Goal: Task Accomplishment & Management: Manage account settings

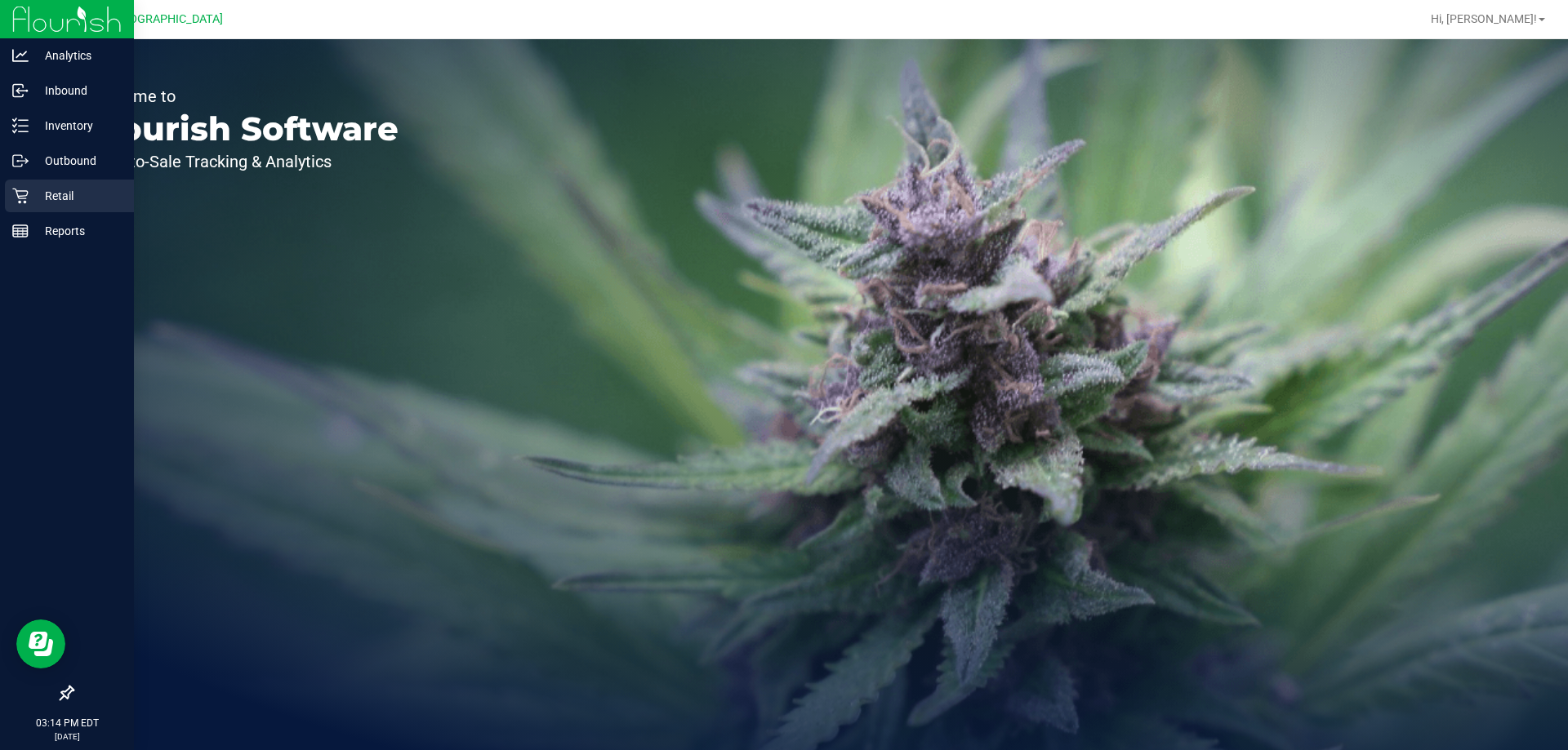
click at [26, 199] on icon at bounding box center [19, 196] width 15 height 15
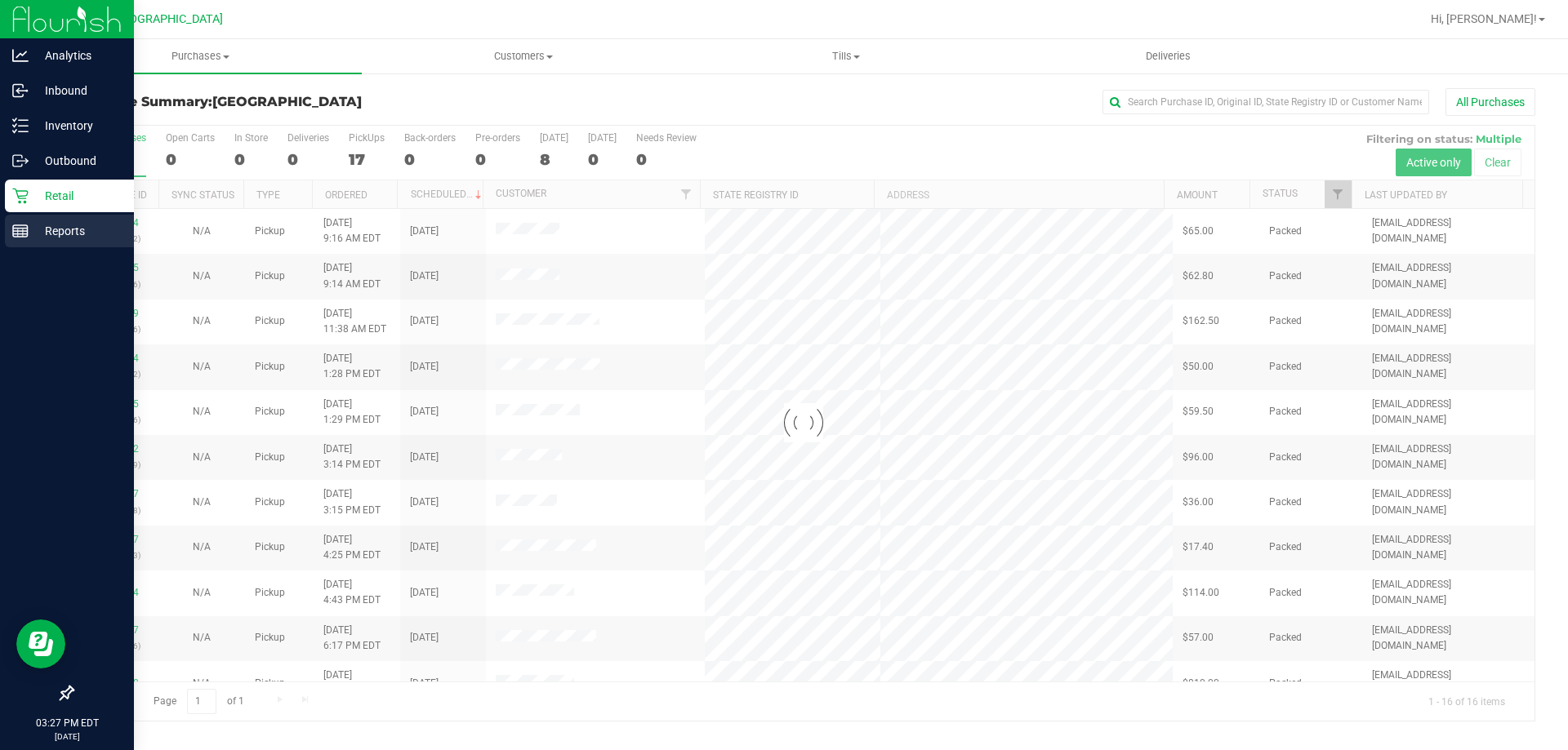
click at [48, 231] on p "Reports" at bounding box center [77, 231] width 98 height 19
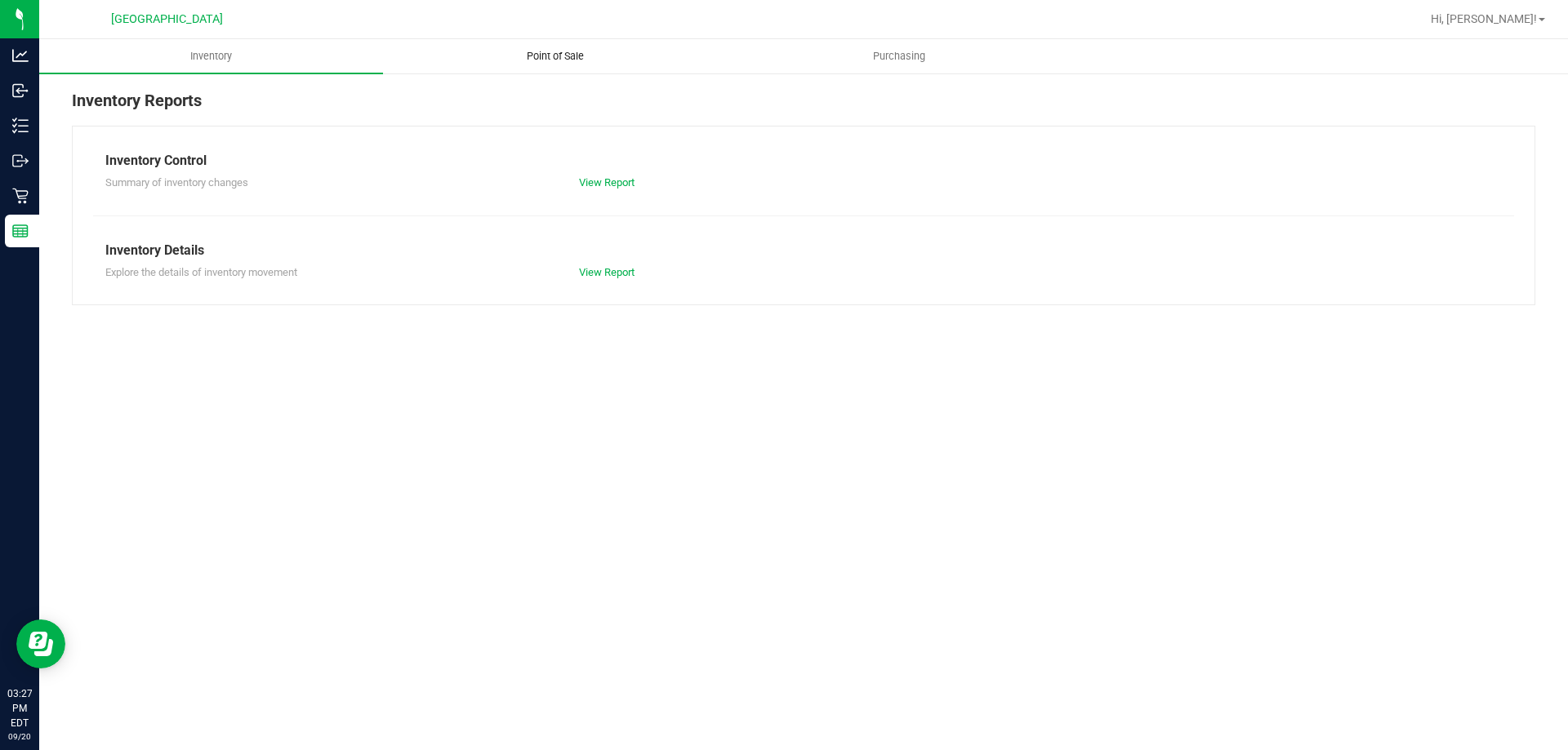
click at [542, 40] on uib-tab-heading "Point of Sale" at bounding box center [554, 57] width 342 height 33
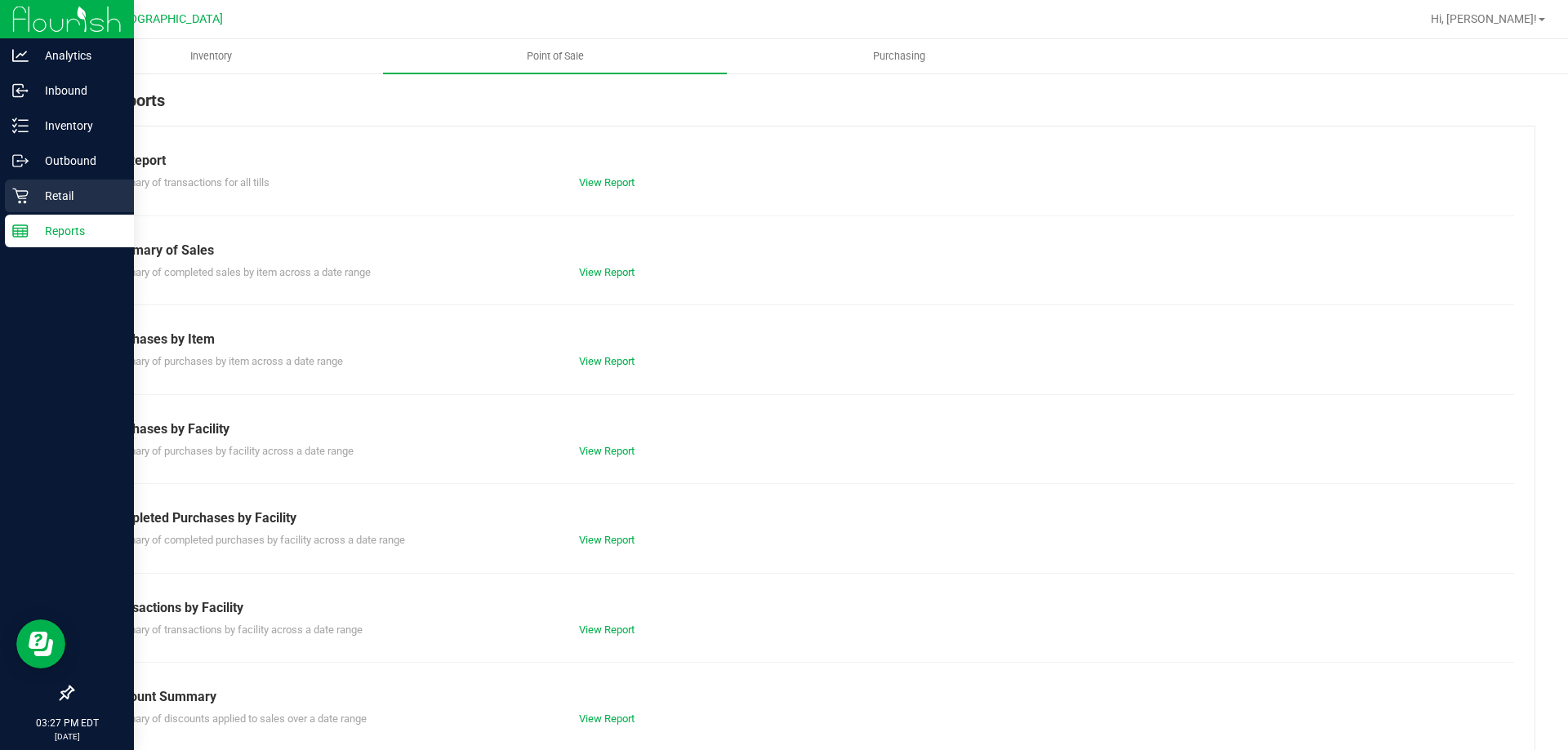
click at [11, 190] on div "Retail" at bounding box center [69, 196] width 129 height 33
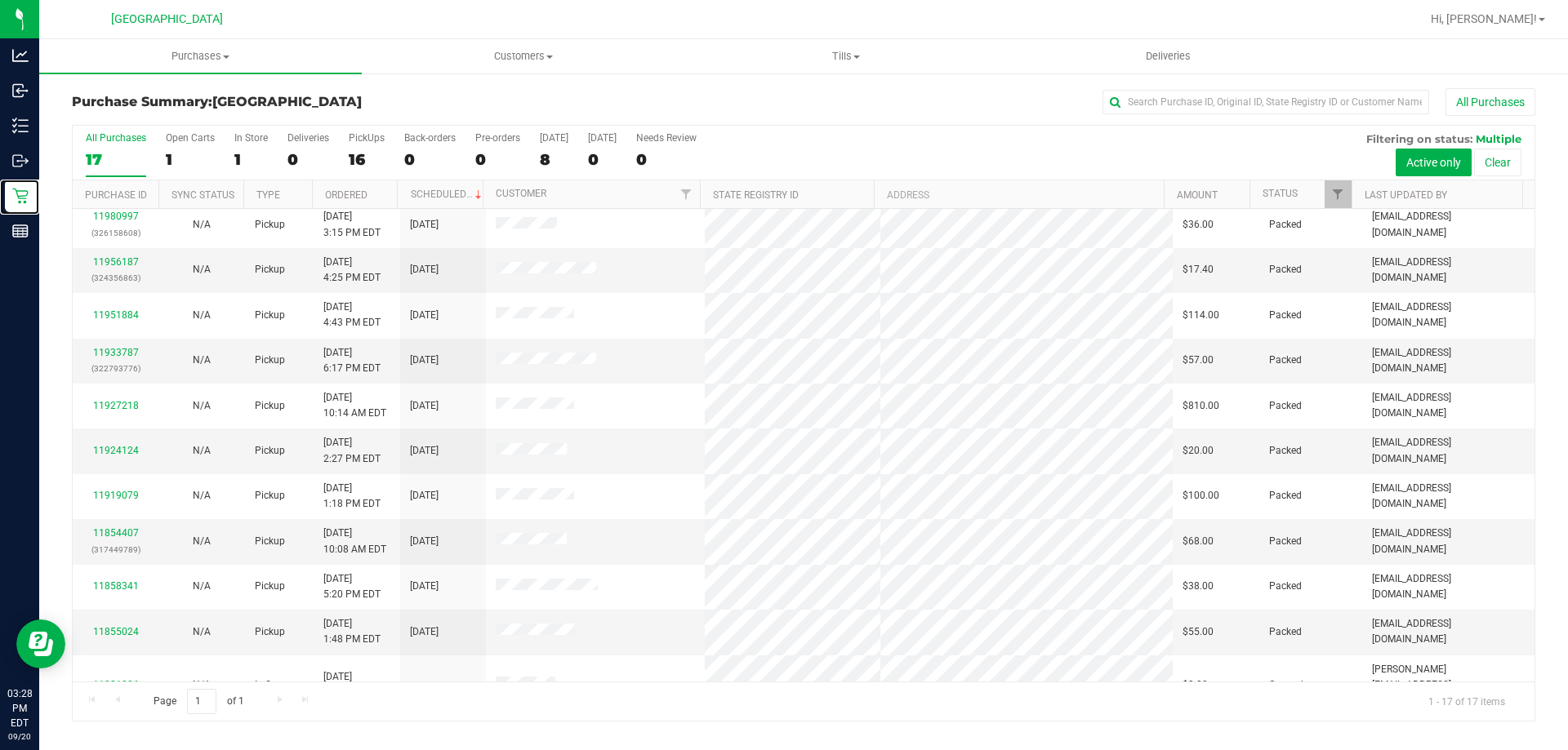
scroll to position [295, 0]
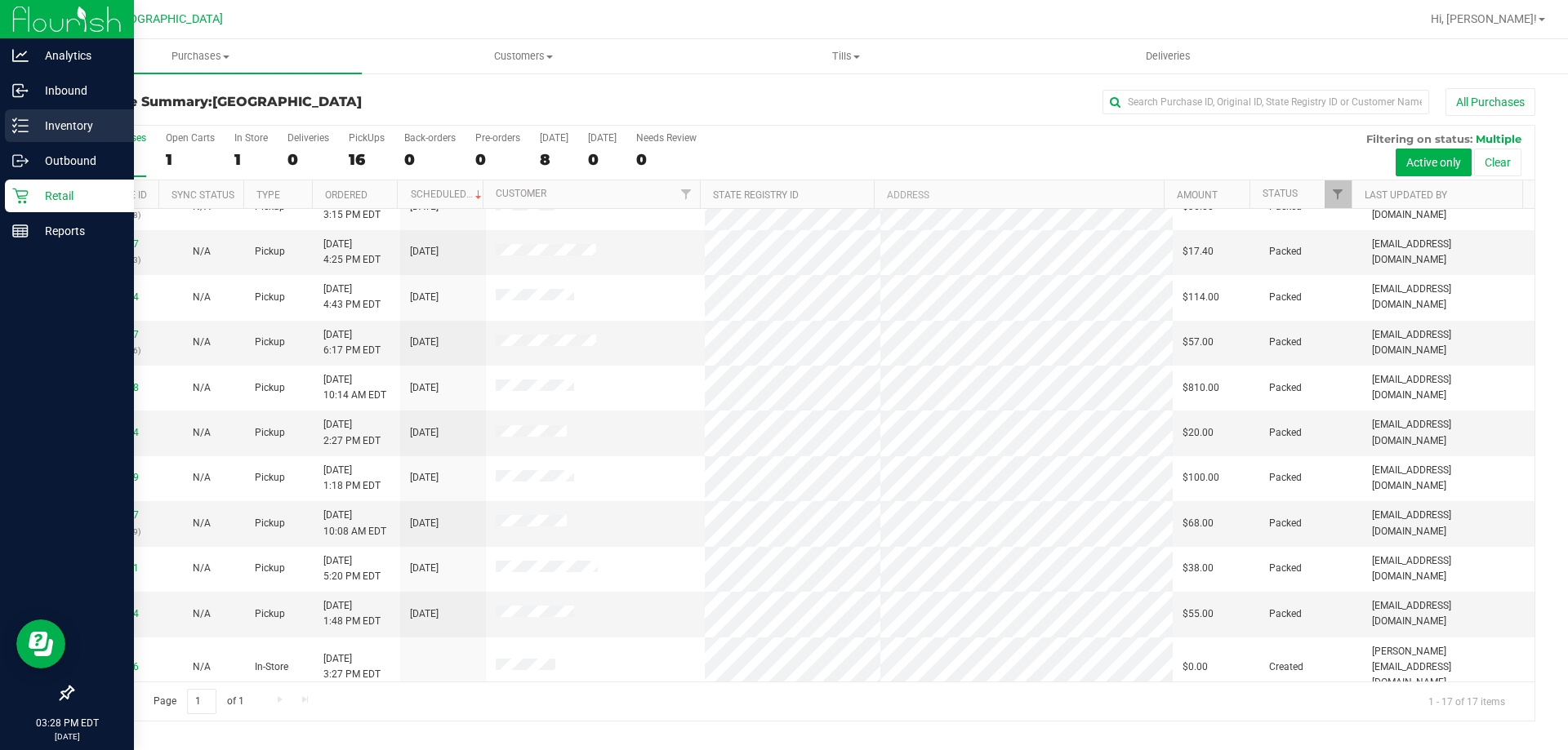
click at [17, 134] on div "Inventory" at bounding box center [69, 126] width 129 height 33
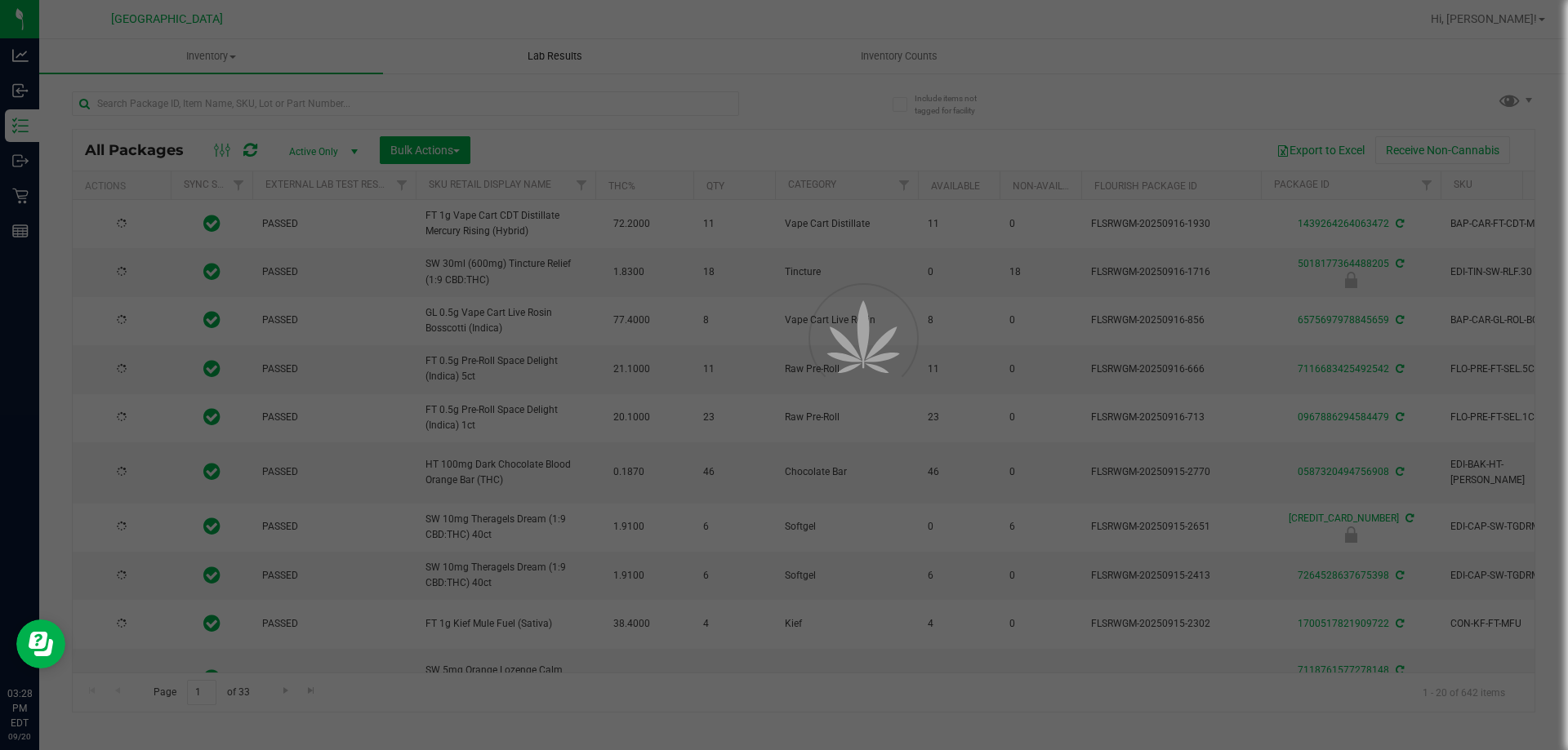
click at [427, 101] on div at bounding box center [784, 375] width 1568 height 750
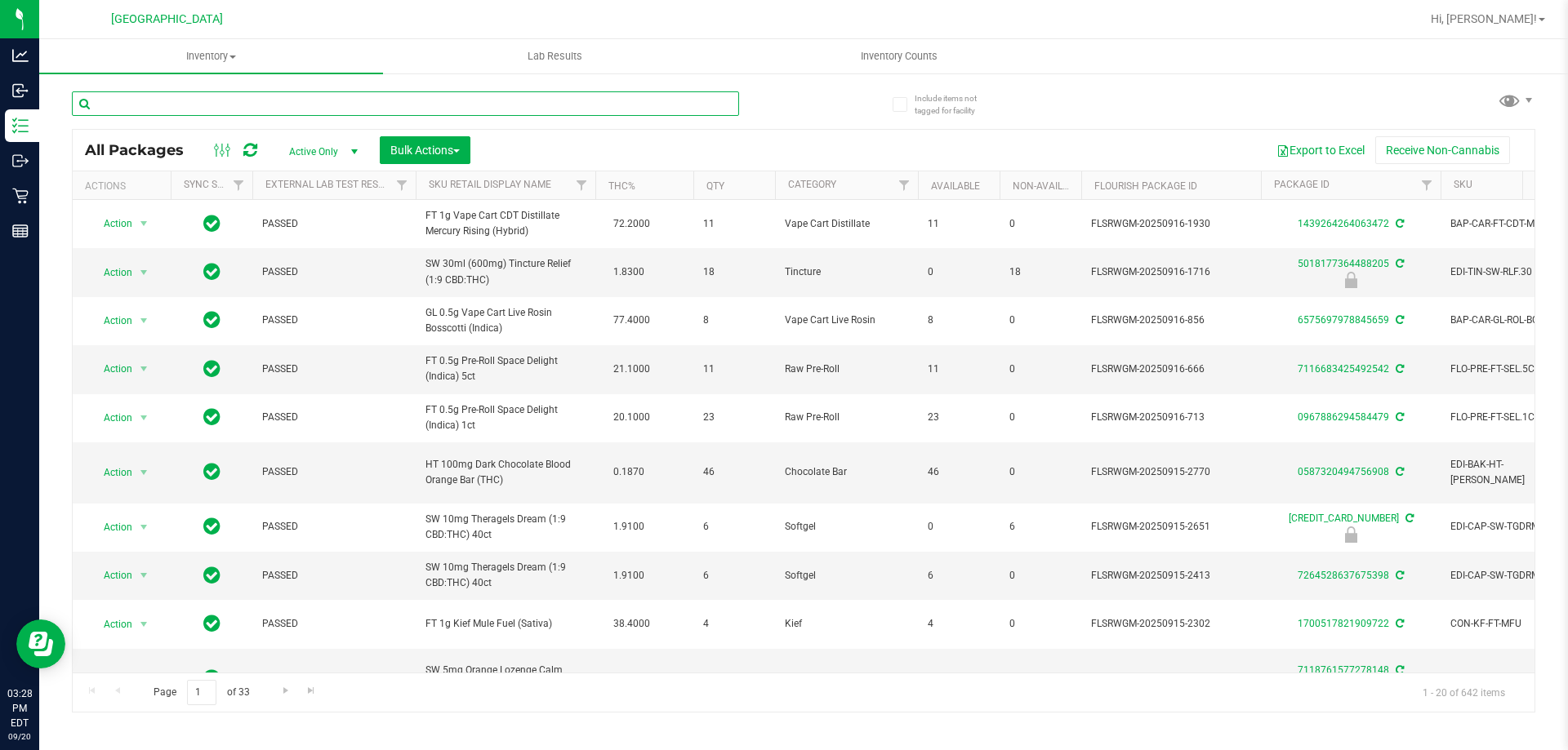
click at [419, 101] on input "text" at bounding box center [406, 103] width 667 height 25
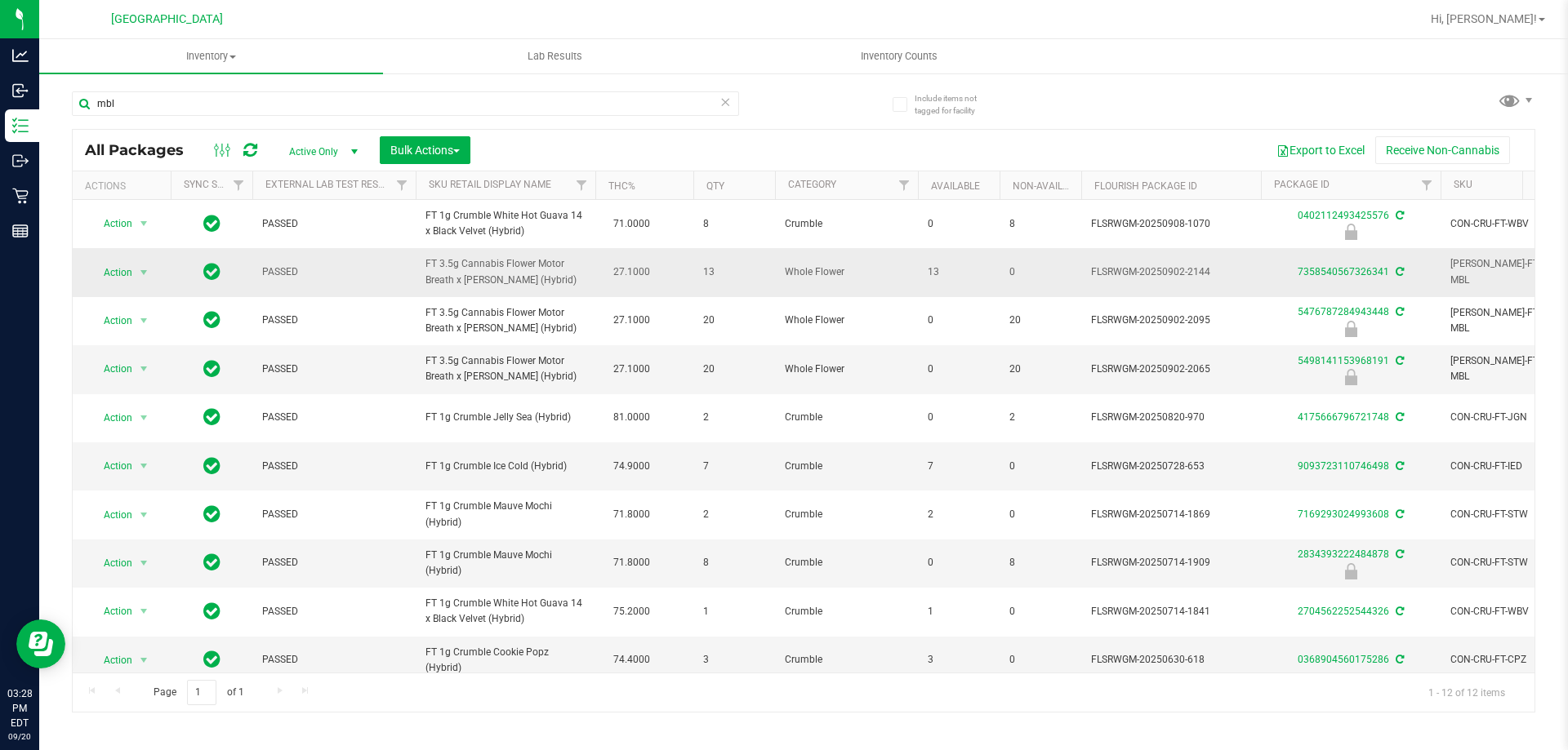
click at [517, 272] on span "FT 3.5g Cannabis Flower Motor Breath x [PERSON_NAME] (Hybrid)" at bounding box center [506, 272] width 160 height 31
click at [515, 270] on span "FT 3.5g Cannabis Flower Motor Breath x [PERSON_NAME] (Hybrid)" at bounding box center [506, 272] width 160 height 31
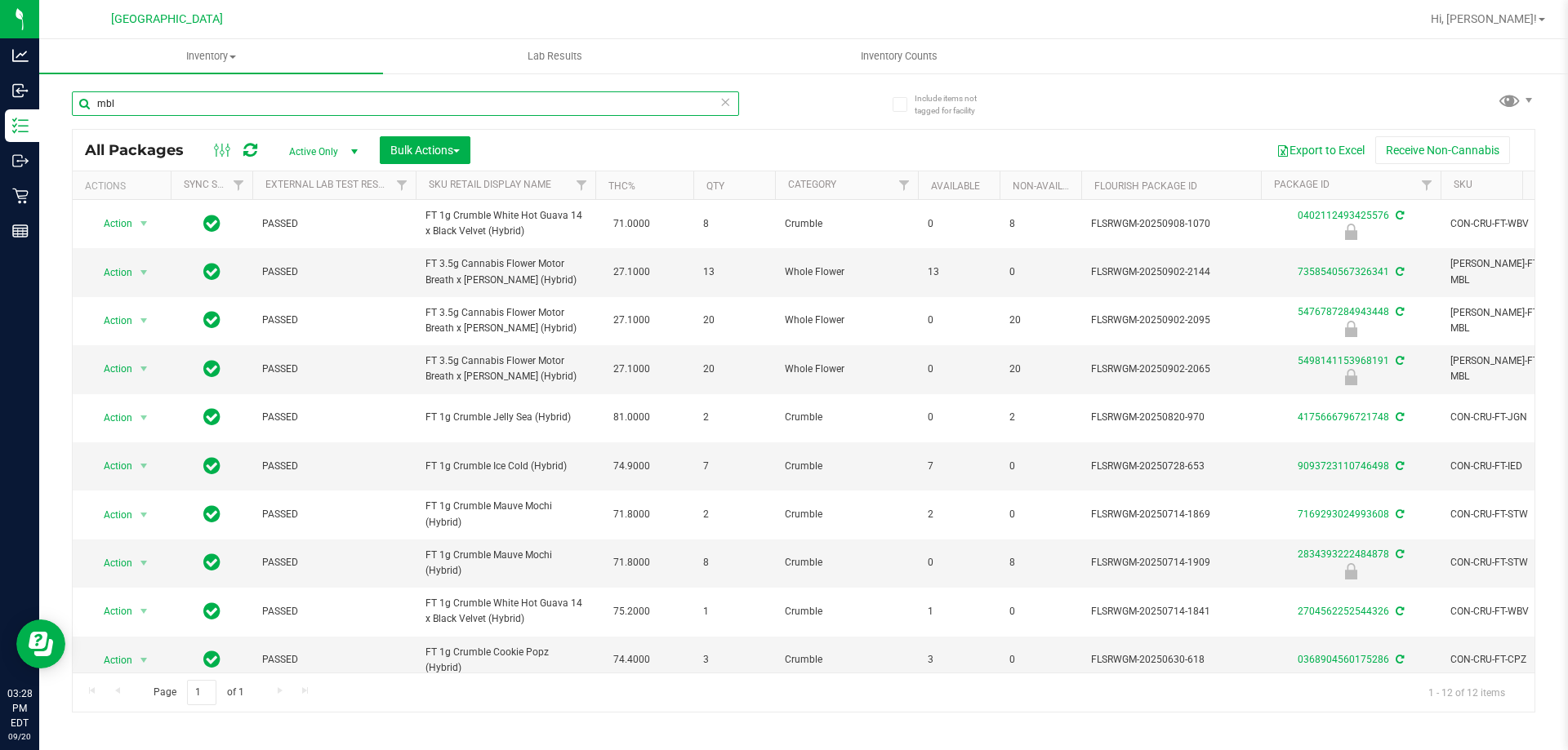
click at [447, 102] on input "mbl" at bounding box center [406, 103] width 667 height 25
paste input "FT 3.5g Cannabis Flower Motor Breath x [PERSON_NAME] (Hybrid)"
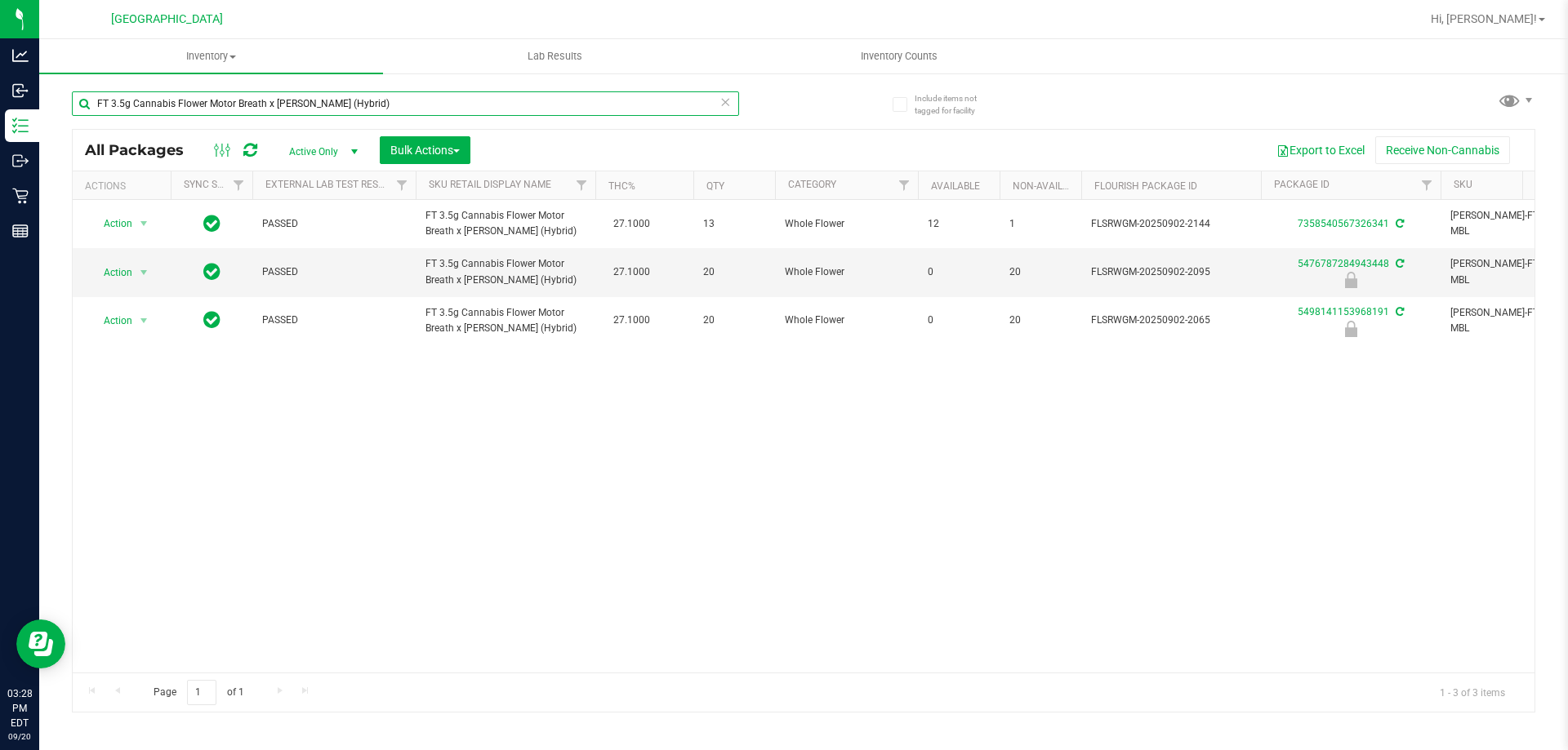
click at [454, 104] on input "FT 3.5g Cannabis Flower Motor Breath x [PERSON_NAME] (Hybrid)" at bounding box center [406, 103] width 667 height 25
click at [453, 104] on input "FT 3.5g Cannabis Flower Motor Breath x [PERSON_NAME] (Hybrid)" at bounding box center [406, 103] width 667 height 25
click at [457, 109] on input "FT 3.5g Cannabis Flower Motor Breath x [PERSON_NAME] (Hybrid)" at bounding box center [406, 103] width 667 height 25
click at [274, 110] on input "FT 3.5g Cannabis Flower Motor Breath x [PERSON_NAME] (Hybrid)" at bounding box center [406, 103] width 667 height 25
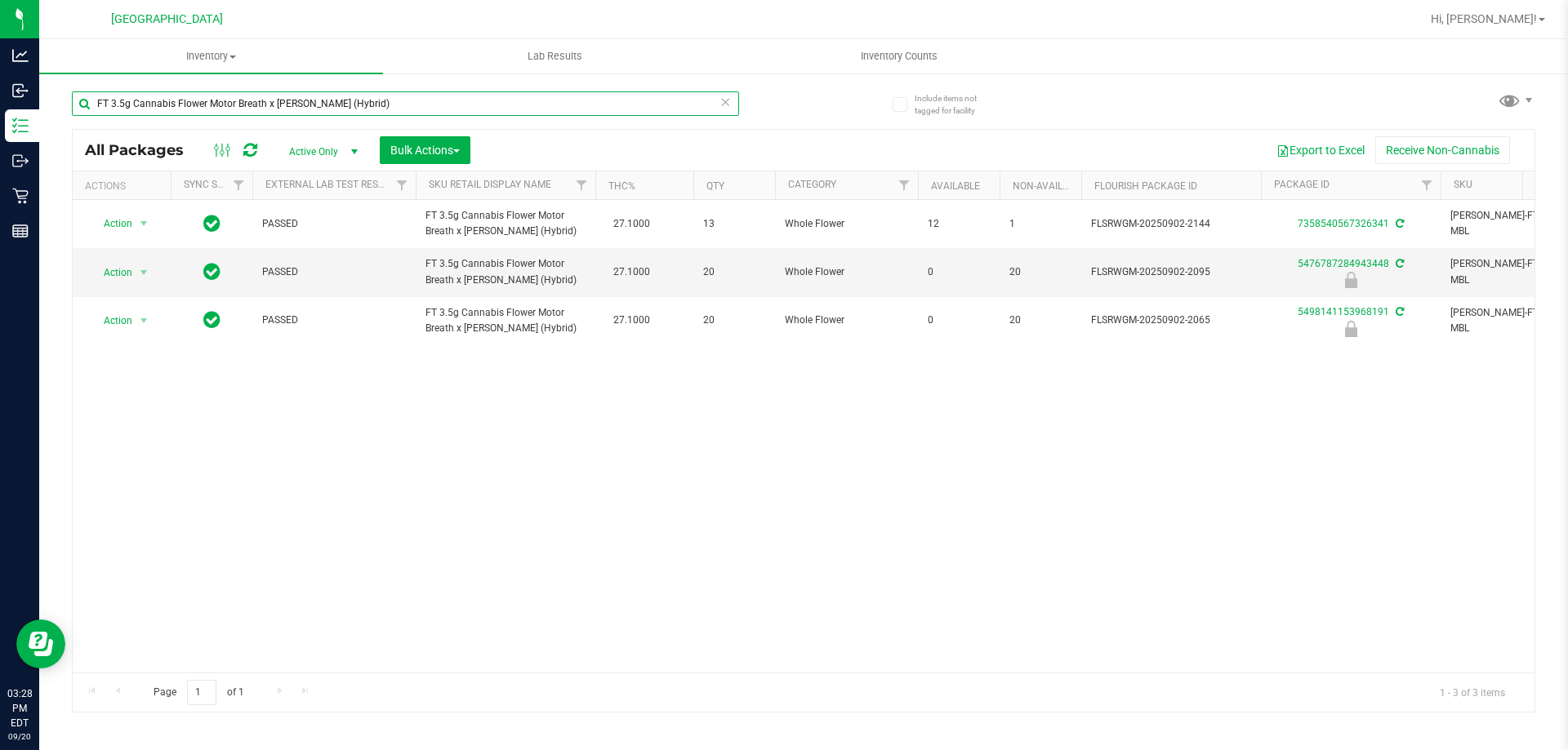
click at [274, 110] on input "FT 3.5g Cannabis Flower Motor Breath x [PERSON_NAME] (Hybrid)" at bounding box center [406, 103] width 667 height 25
type input "dsc"
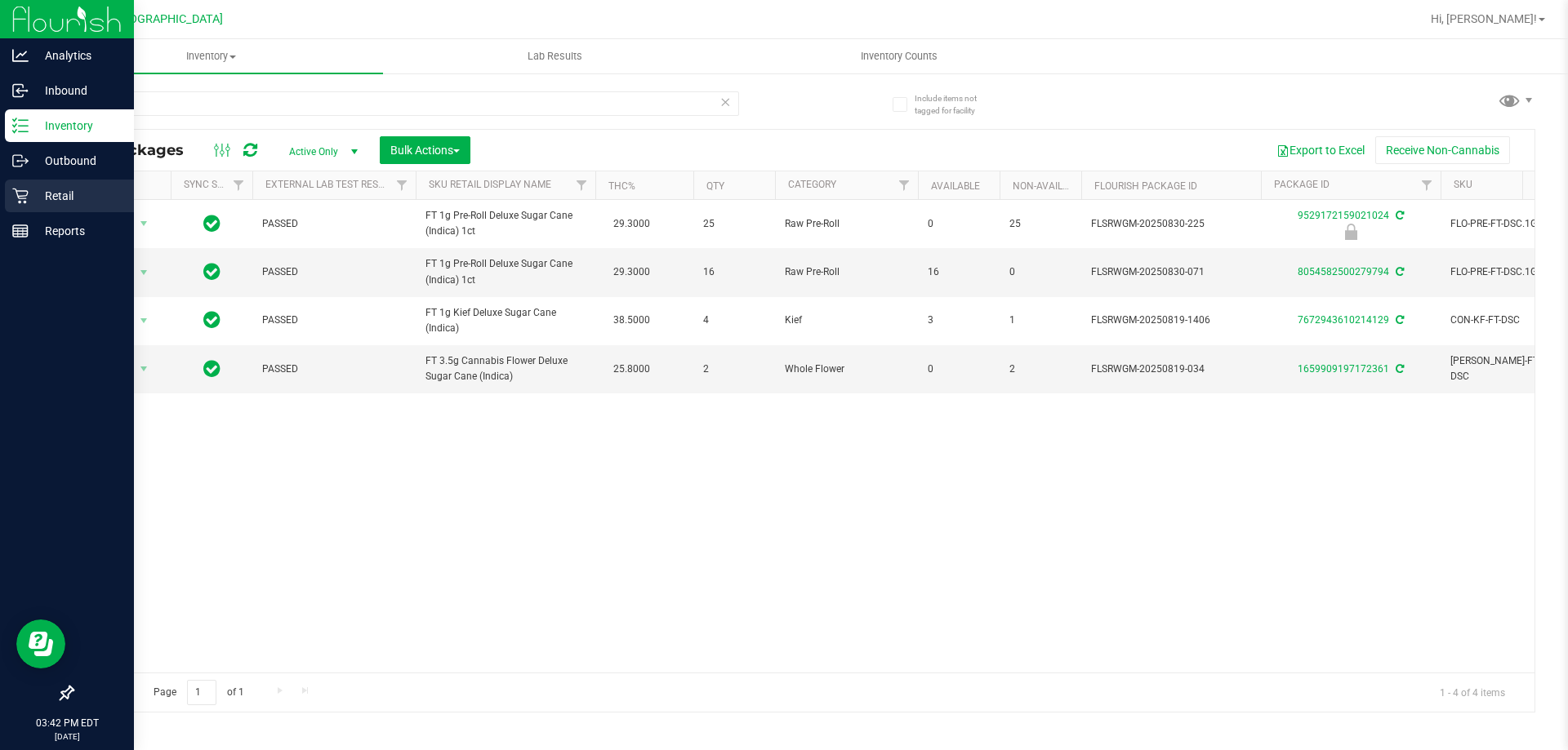
click at [5, 191] on div "Retail" at bounding box center [69, 196] width 129 height 33
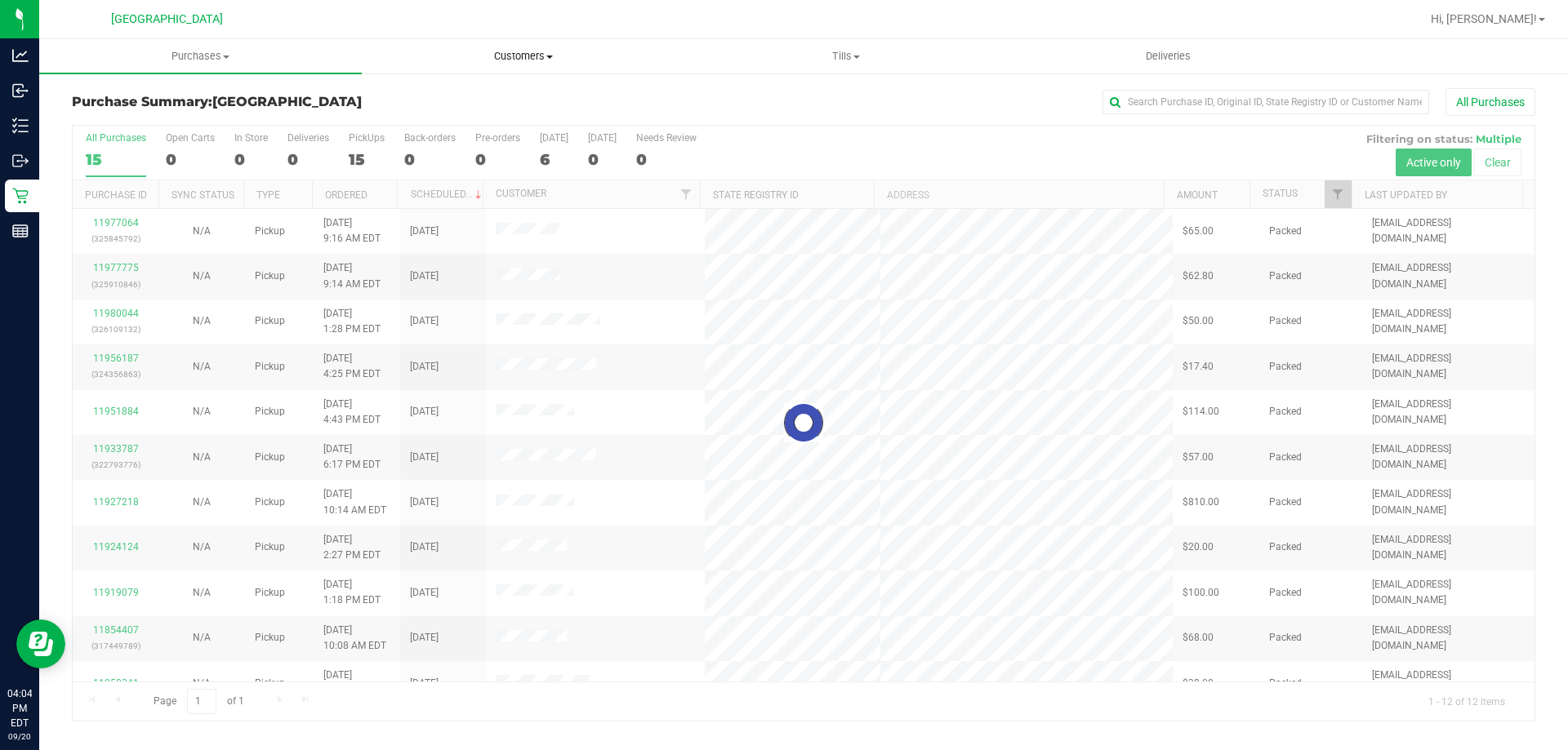
click at [519, 58] on span "Customers" at bounding box center [523, 57] width 321 height 15
click at [463, 102] on span "All customers" at bounding box center [420, 98] width 118 height 14
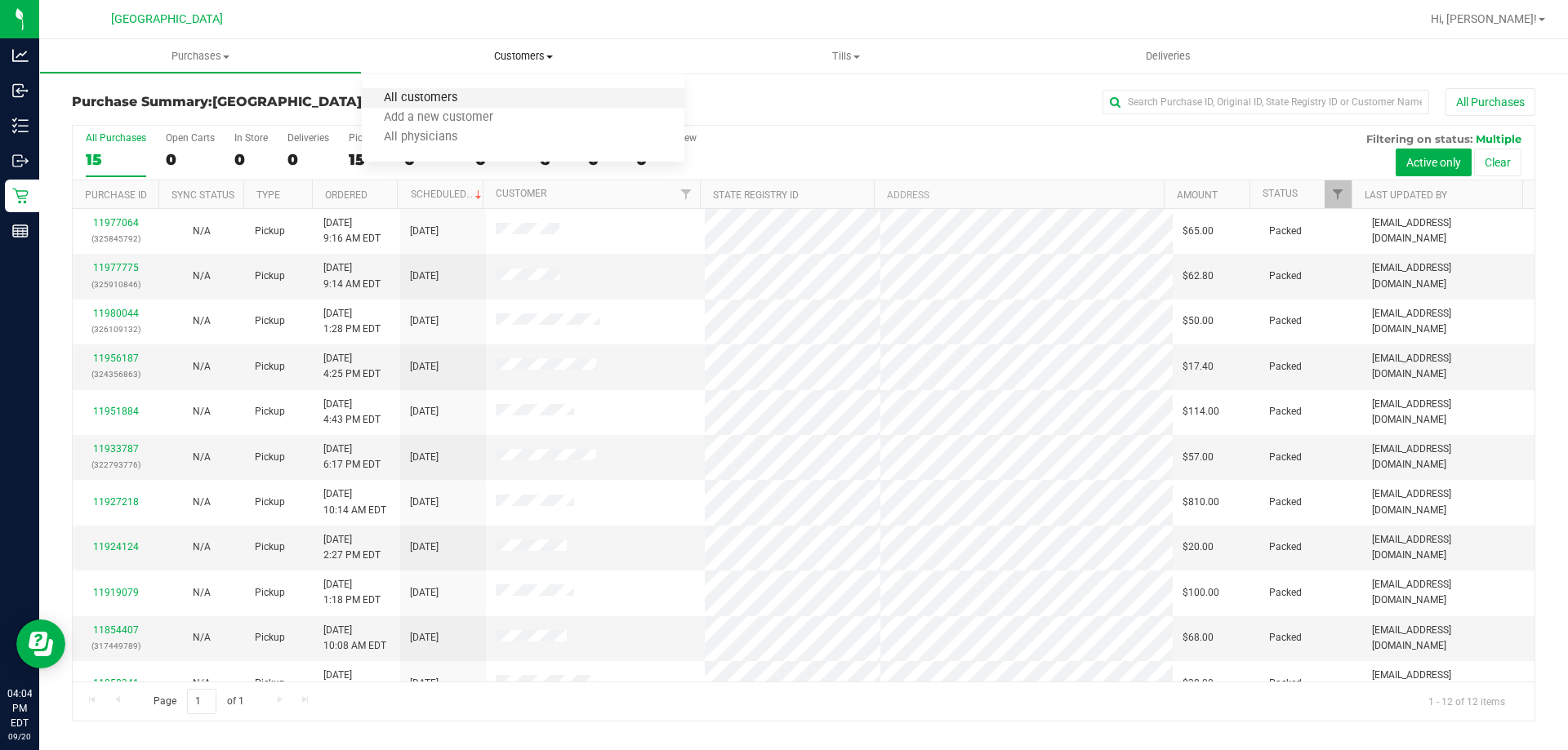
click at [415, 98] on span "All customers" at bounding box center [420, 98] width 118 height 14
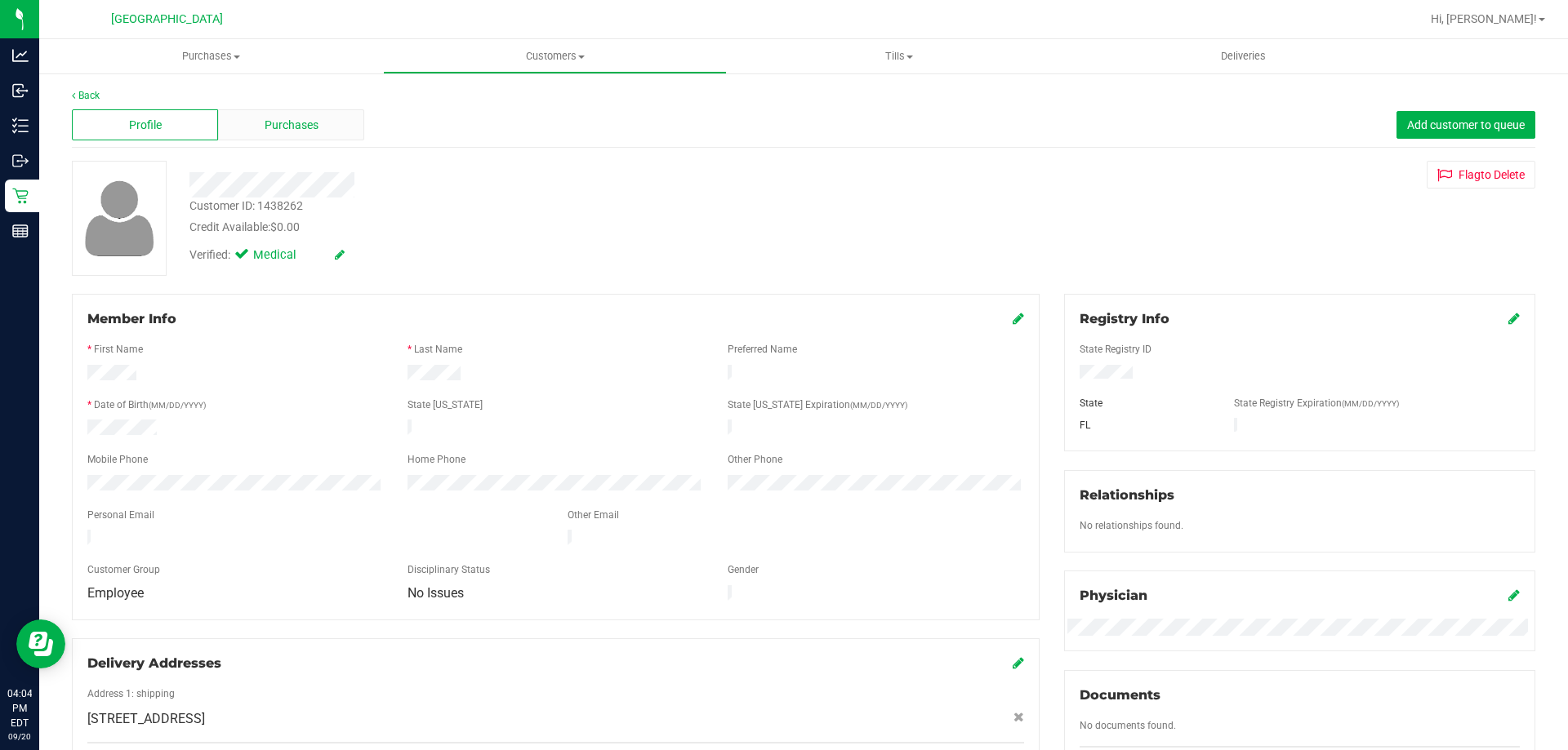
click at [280, 111] on div "Purchases" at bounding box center [291, 125] width 146 height 31
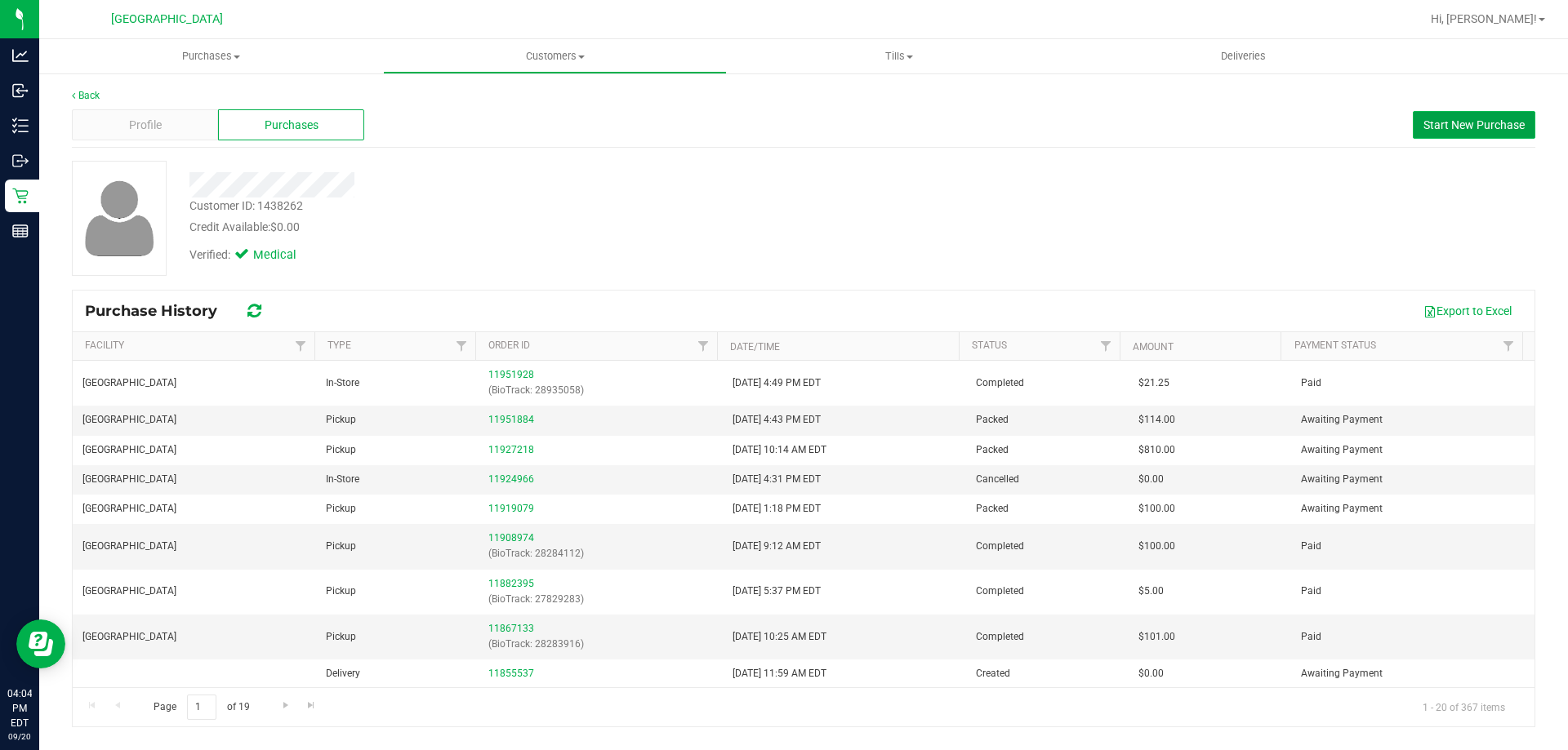
click at [1449, 136] on button "Start New Purchase" at bounding box center [1474, 125] width 122 height 27
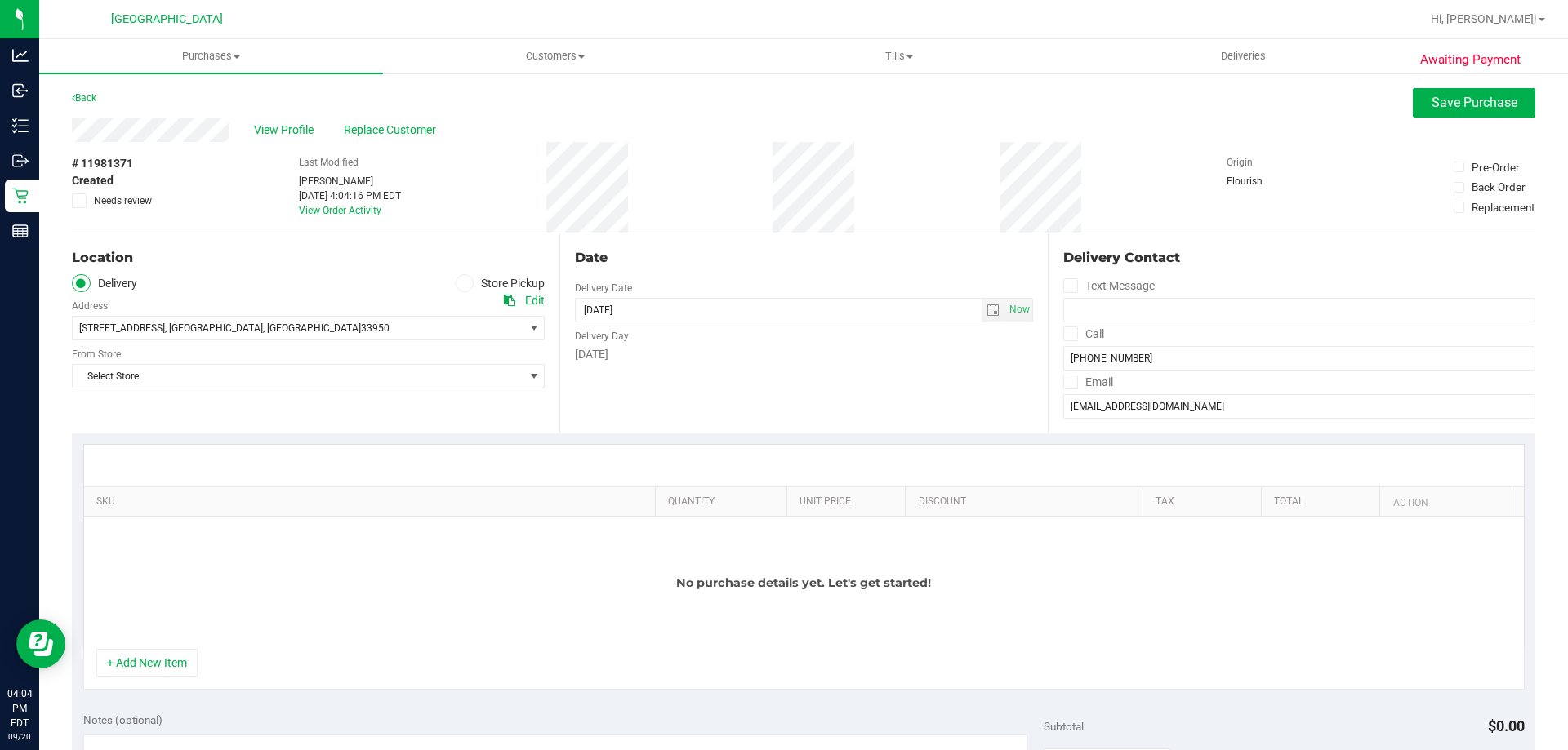
click at [470, 278] on label "Store Pickup" at bounding box center [500, 283] width 90 height 19
click at [0, 0] on input "Store Pickup" at bounding box center [0, 0] width 0 height 0
click at [353, 326] on span "Select Store" at bounding box center [298, 328] width 450 height 23
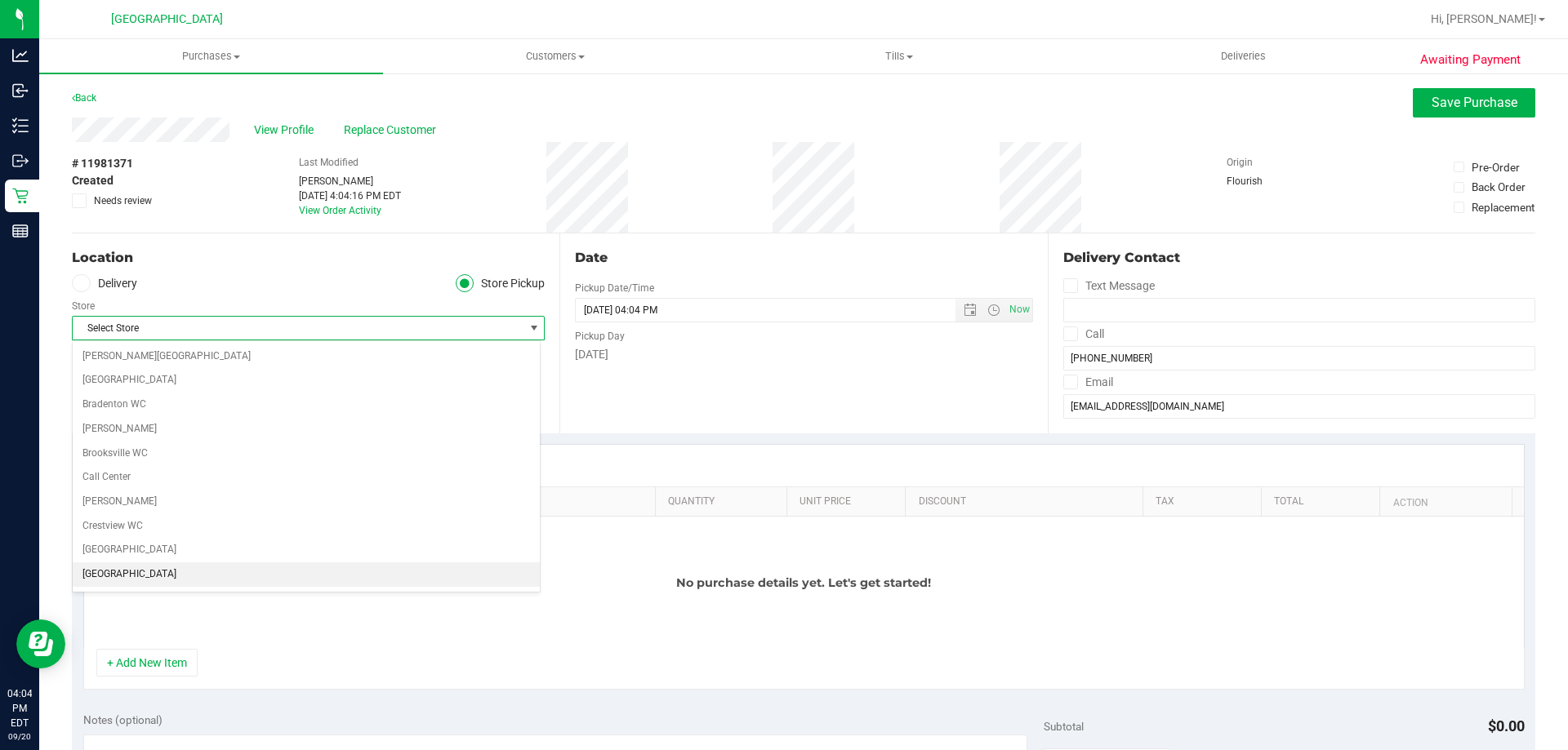
scroll to position [489, 0]
click at [173, 567] on li "[GEOGRAPHIC_DATA]" at bounding box center [306, 570] width 467 height 25
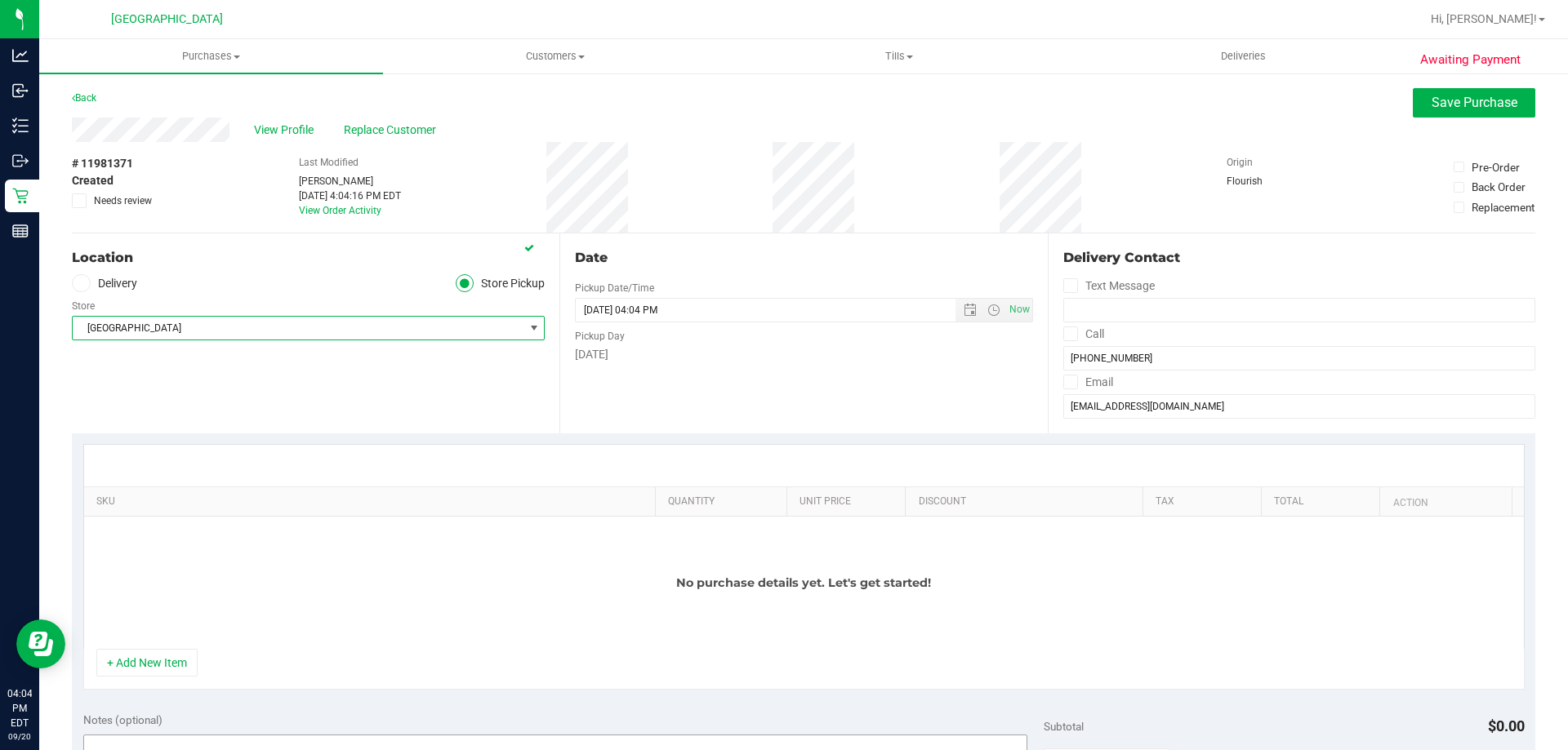
click at [167, 664] on button "+ Add New Item" at bounding box center [147, 663] width 101 height 27
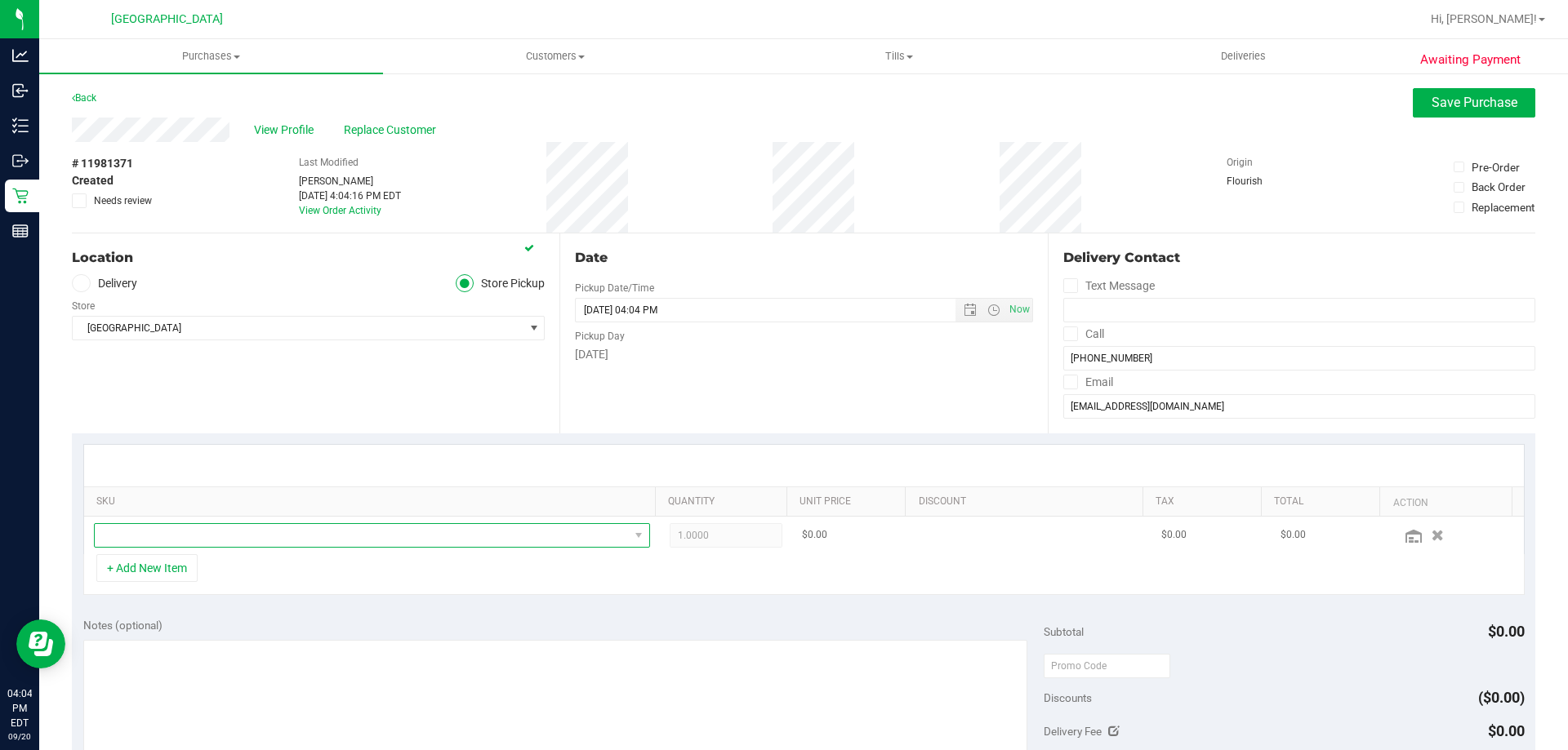
click at [182, 531] on span "NO DATA FOUND" at bounding box center [362, 535] width 534 height 23
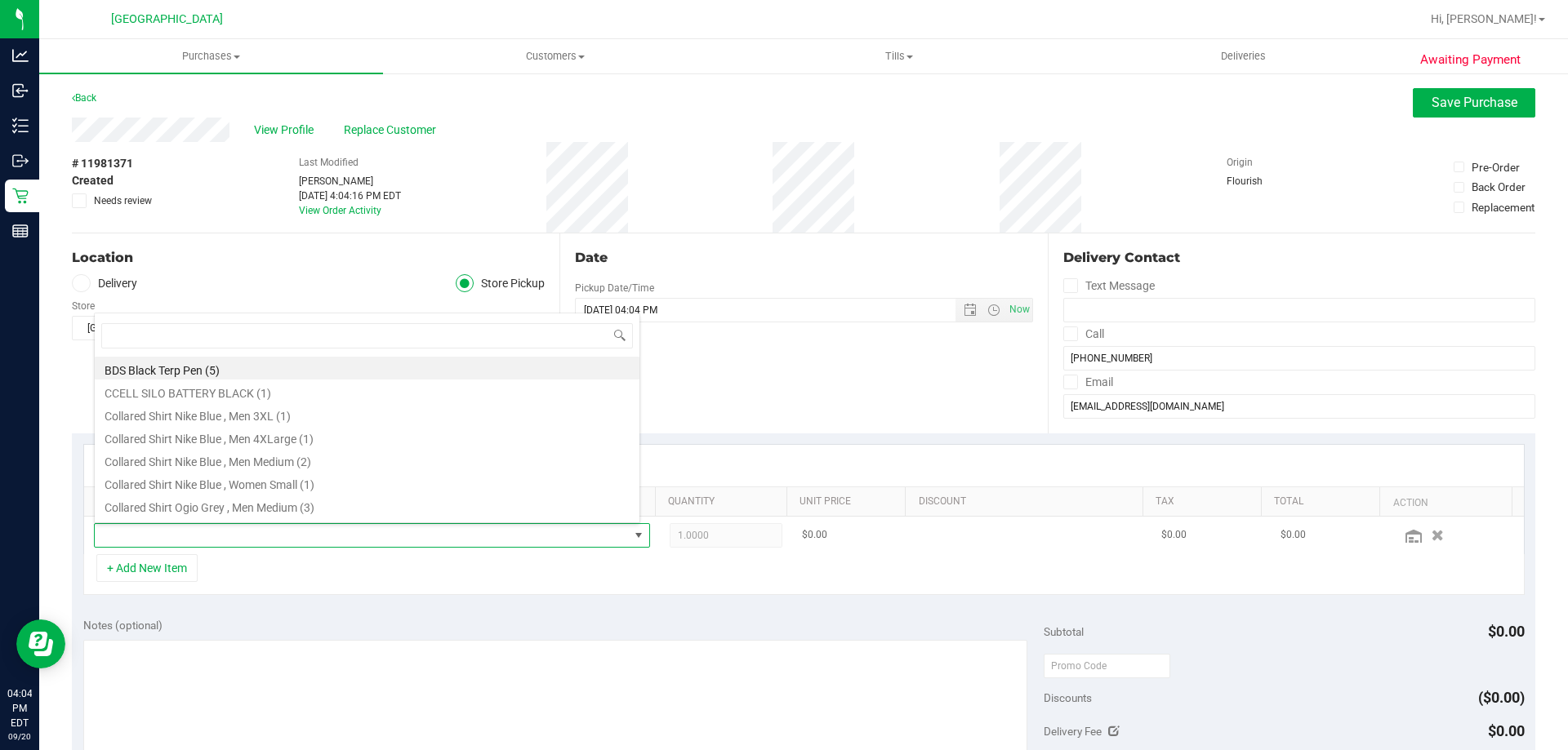
scroll to position [25, 542]
type input "007"
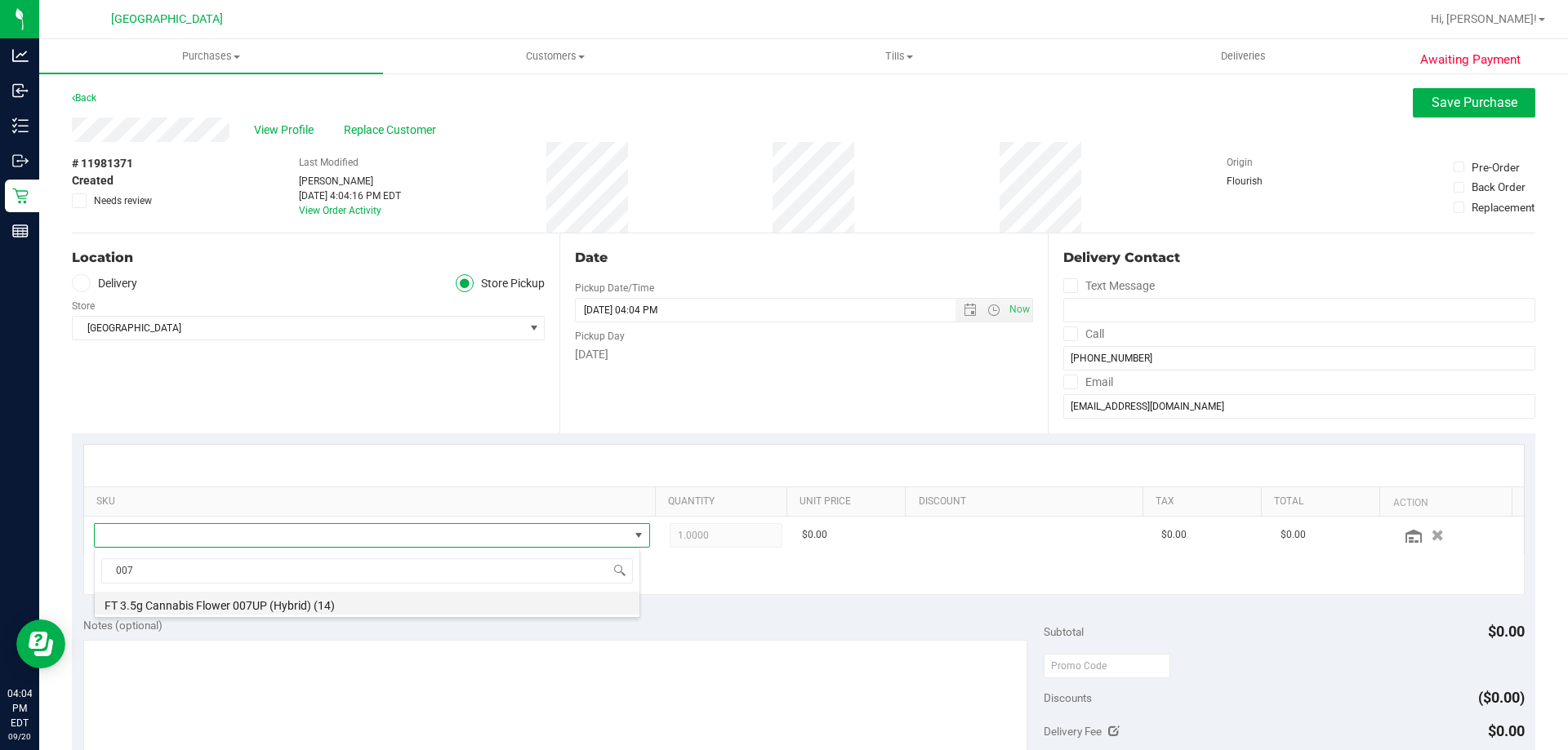
click at [200, 609] on li "FT 3.5g Cannabis Flower 007UP (Hybrid) (14)" at bounding box center [366, 602] width 544 height 23
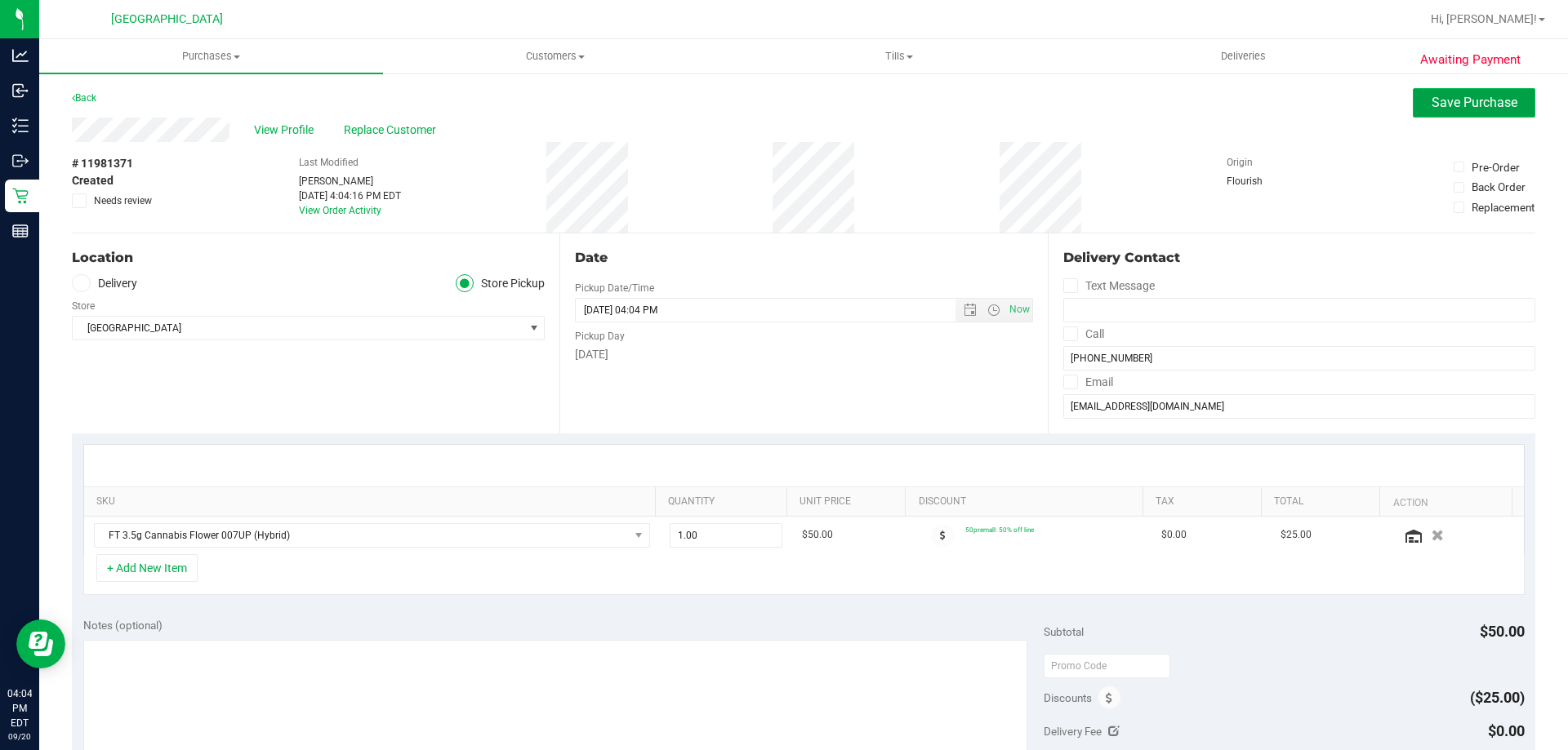
click at [1413, 116] on button "Save Purchase" at bounding box center [1474, 103] width 122 height 29
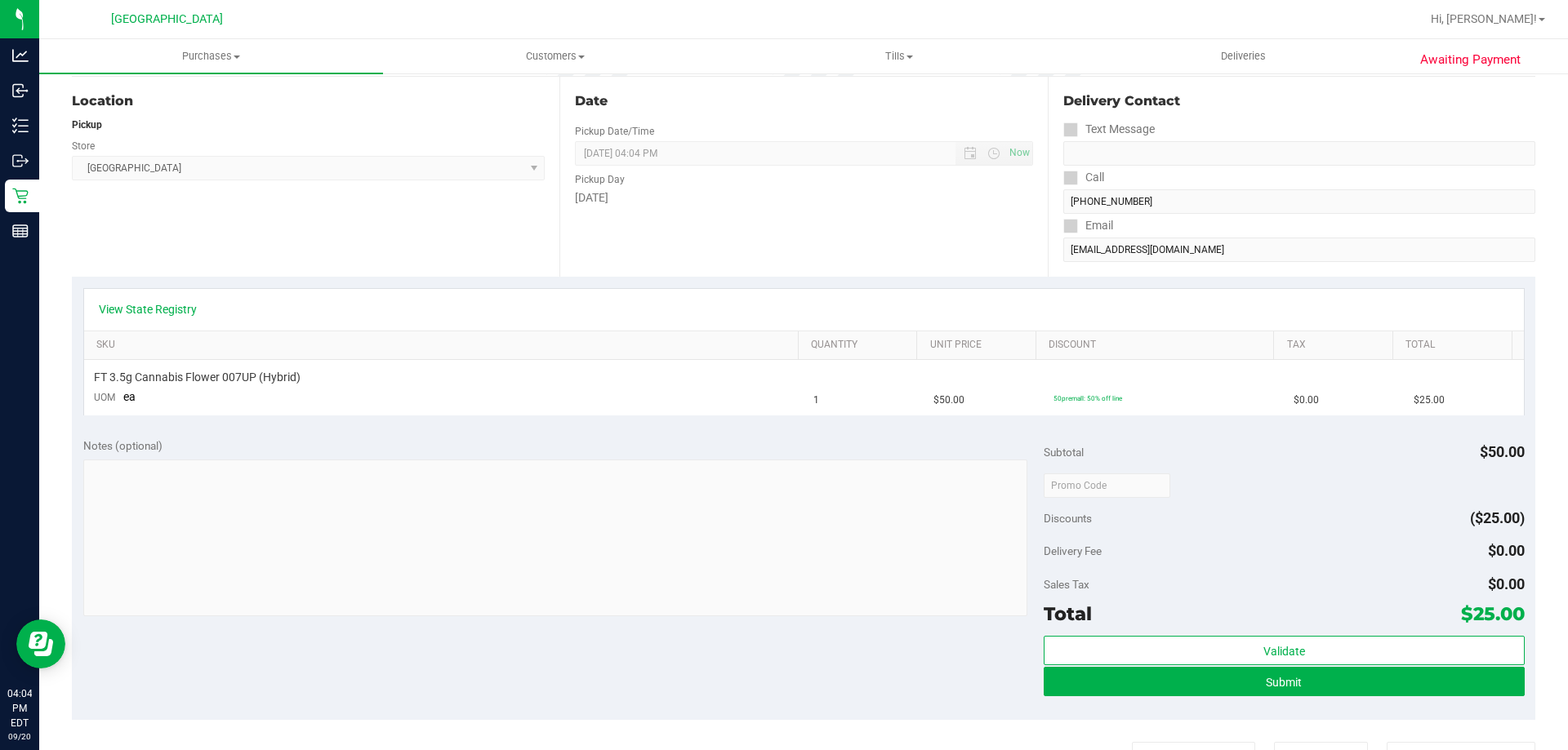
scroll to position [408, 0]
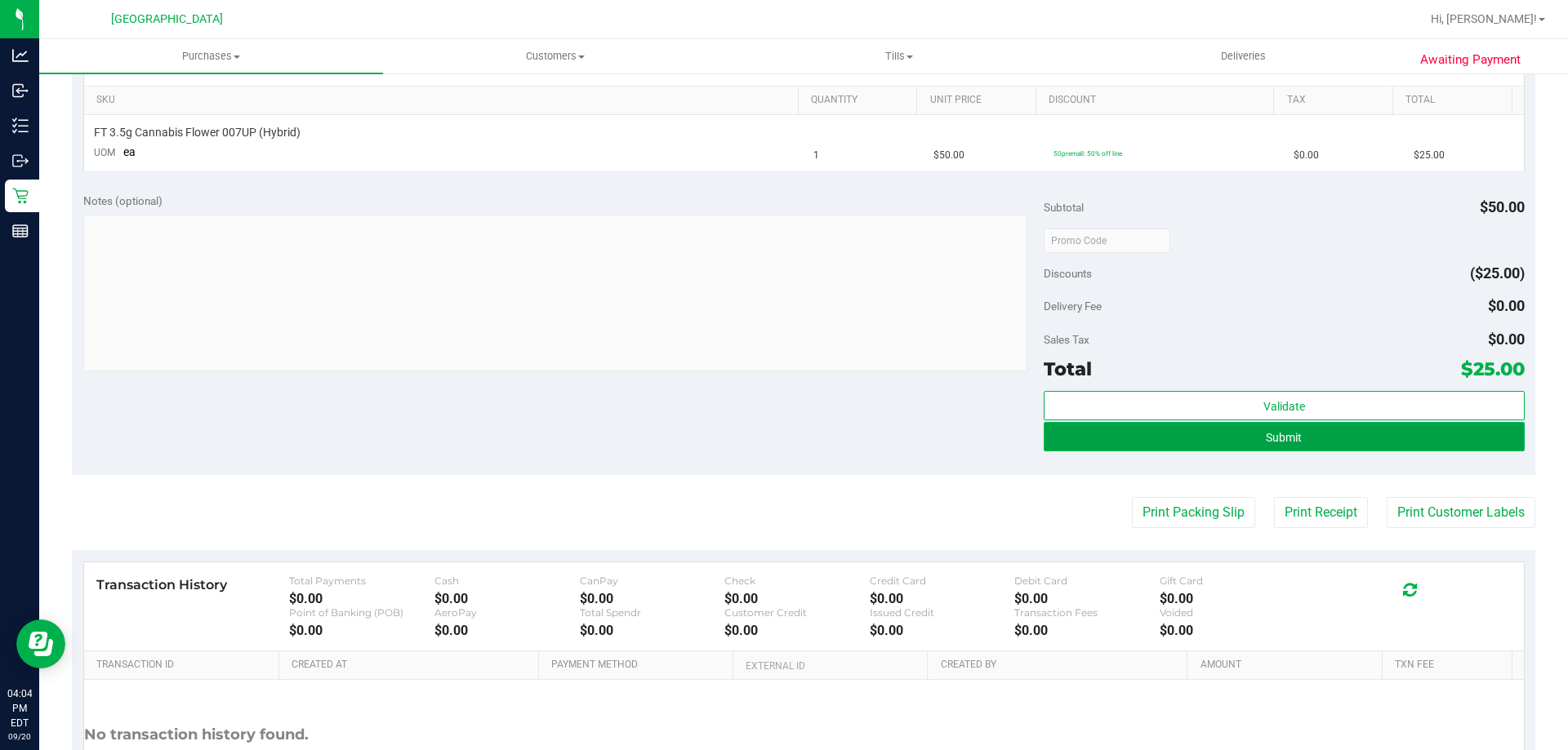
click at [1240, 432] on button "Submit" at bounding box center [1284, 437] width 480 height 29
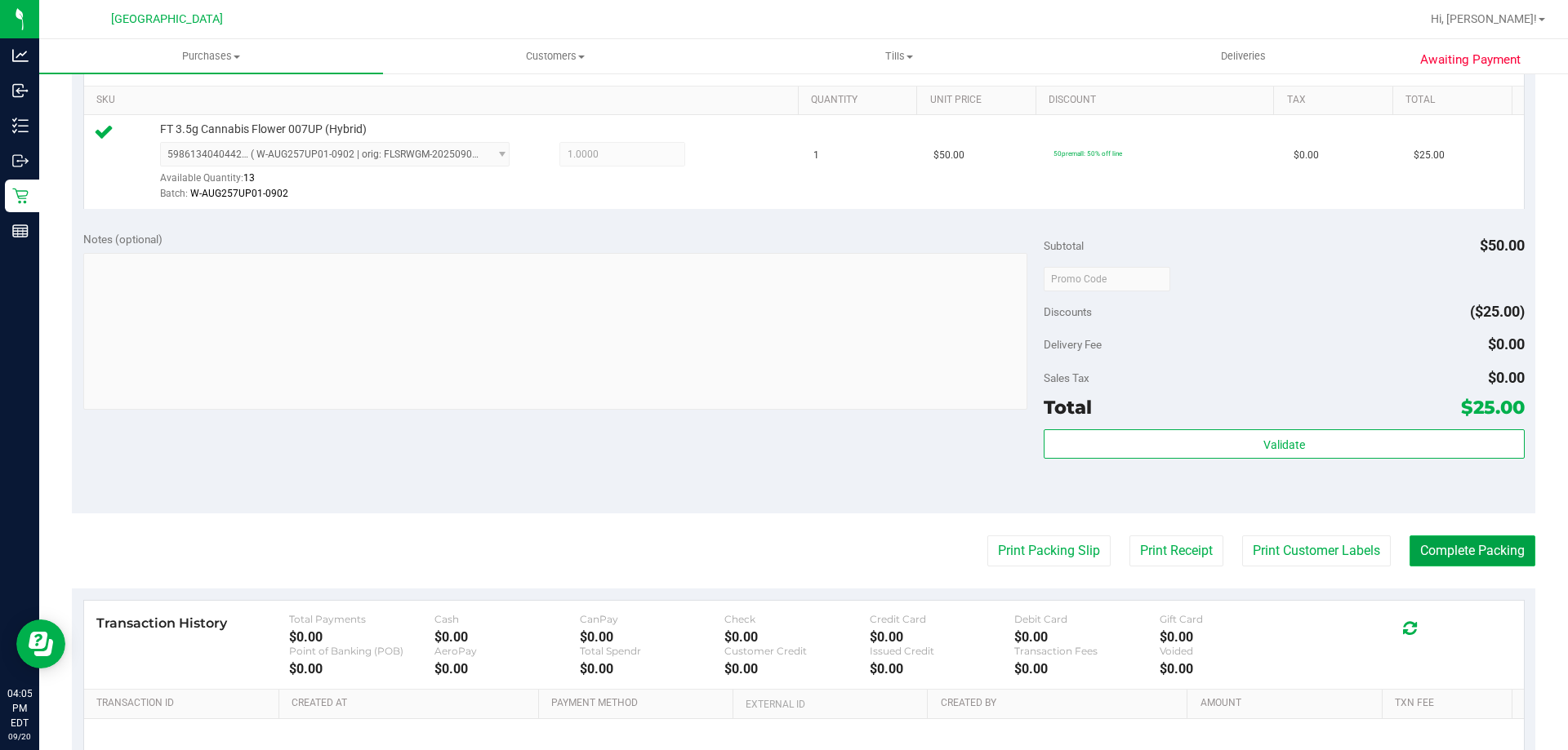
click at [1483, 540] on button "Complete Packing" at bounding box center [1472, 551] width 126 height 31
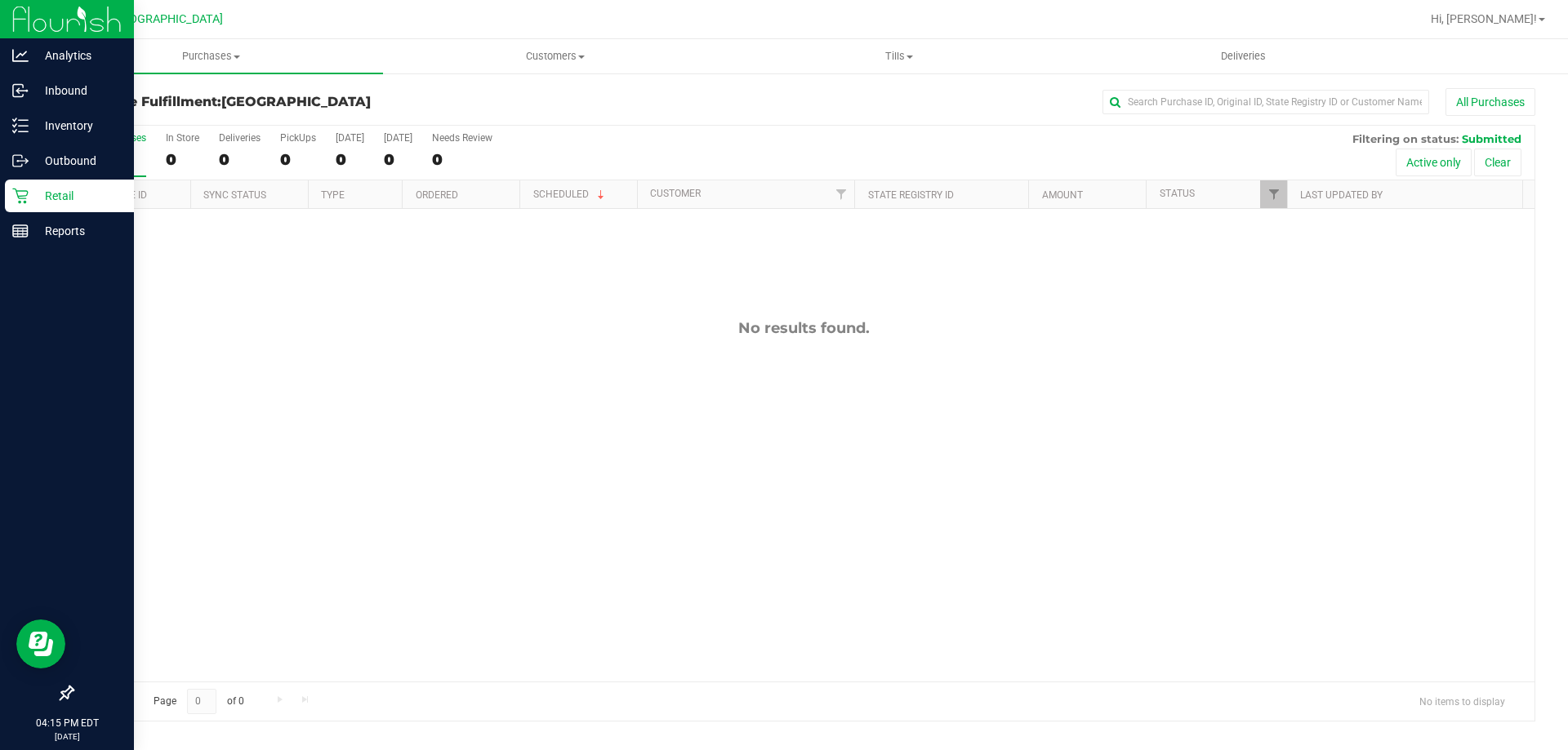
click at [30, 192] on p "Retail" at bounding box center [77, 195] width 98 height 19
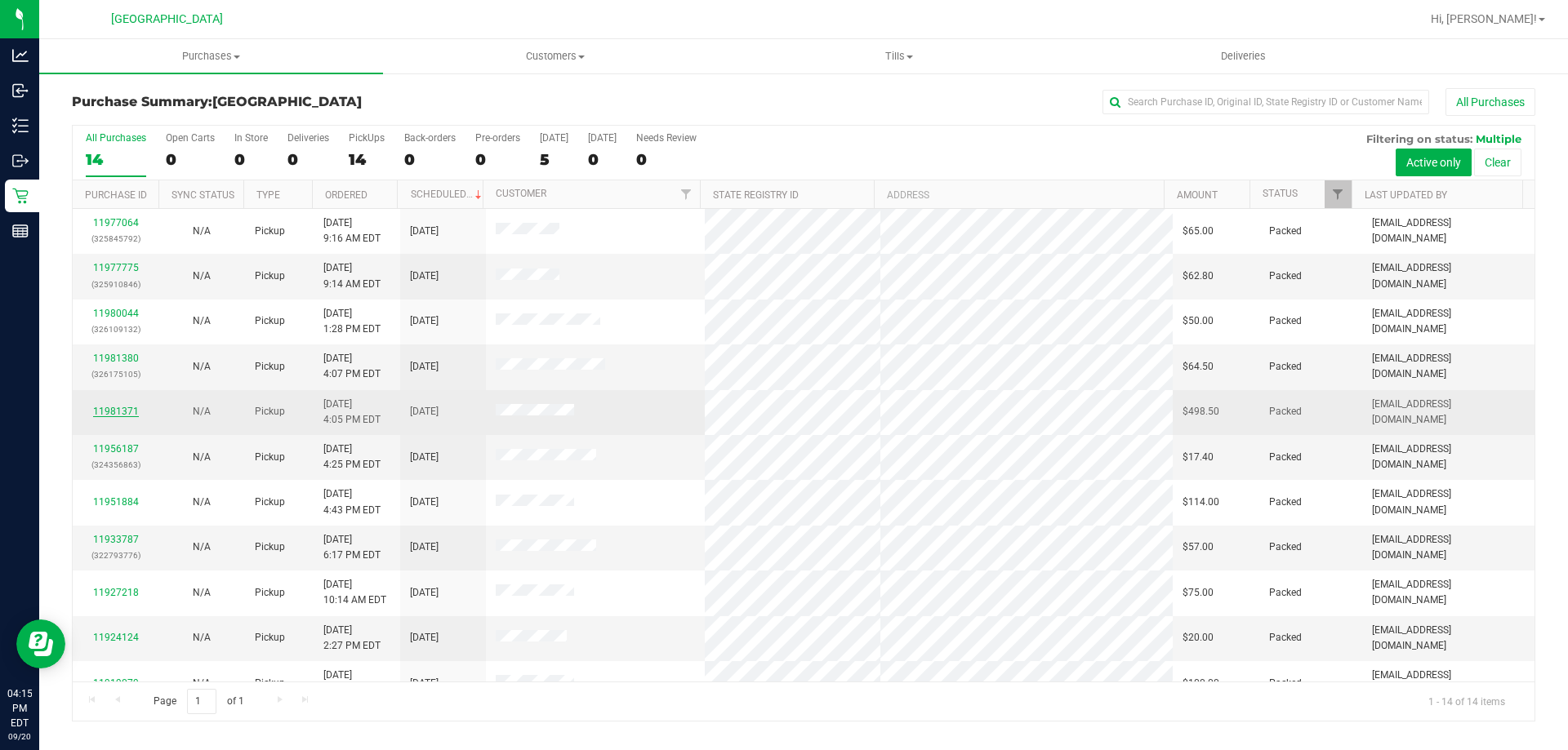
click at [118, 407] on link "11981371" at bounding box center [116, 411] width 46 height 12
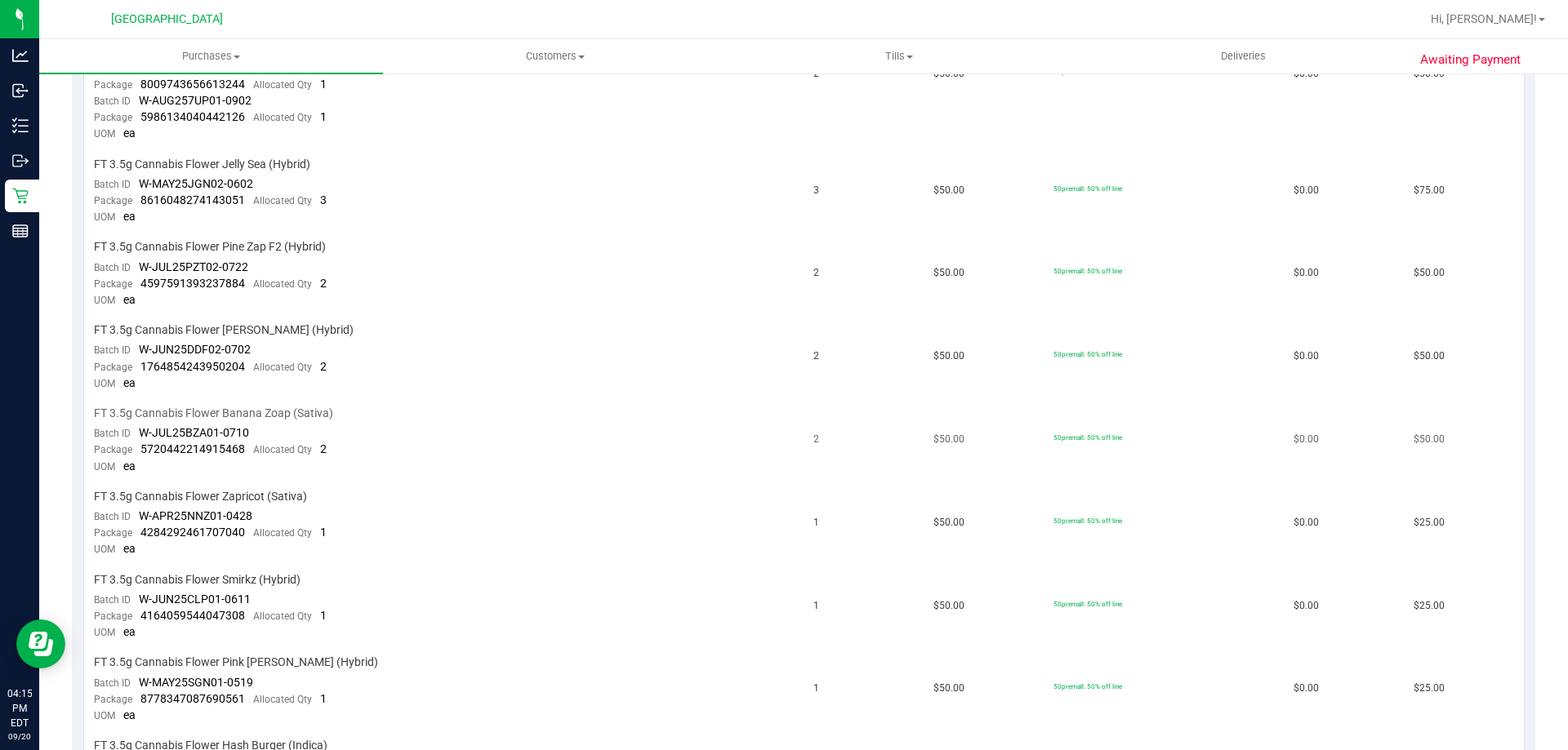
drag, startPoint x: 1021, startPoint y: 506, endPoint x: 813, endPoint y: 459, distance: 213.2
click at [813, 459] on td "2" at bounding box center [863, 440] width 120 height 83
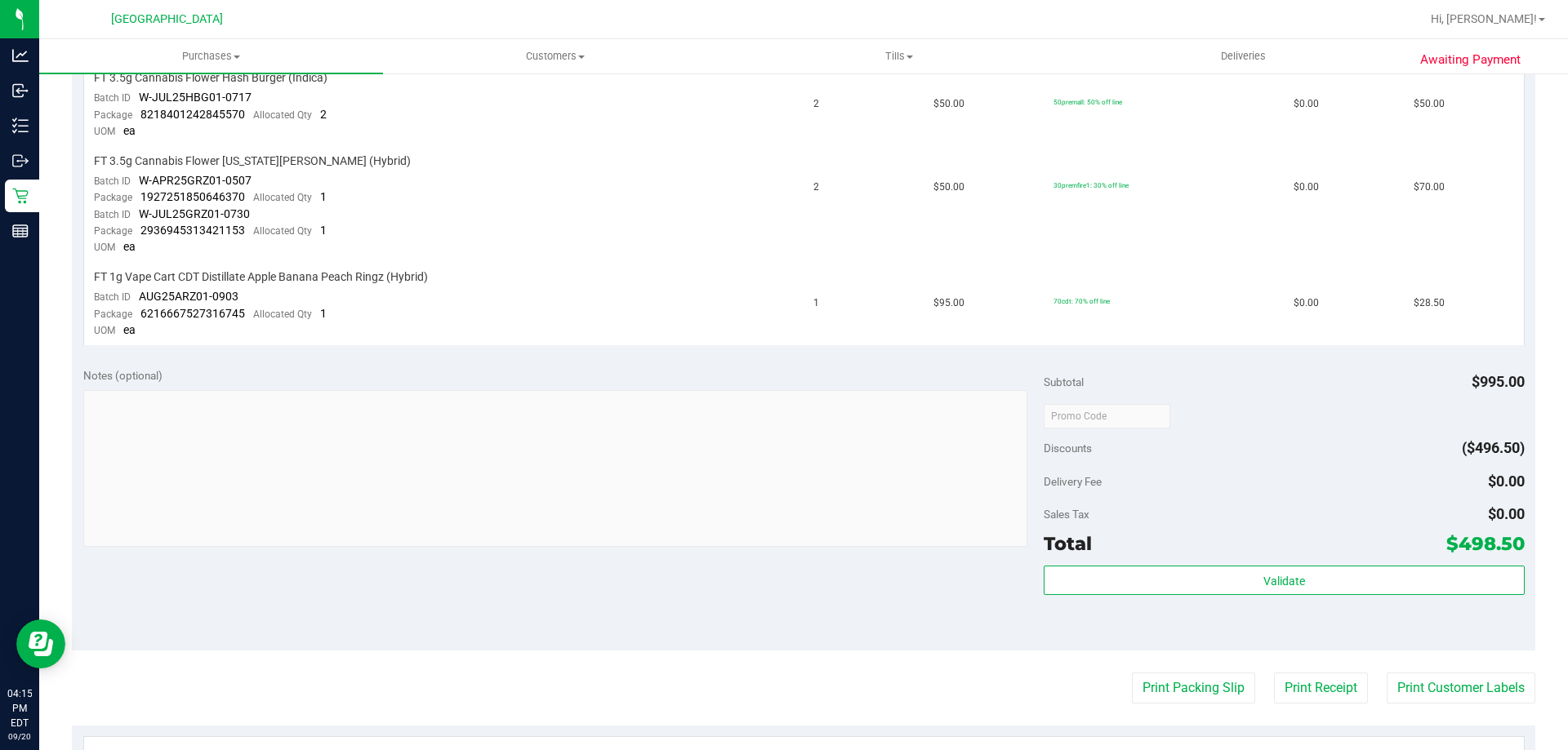
scroll to position [1469, 0]
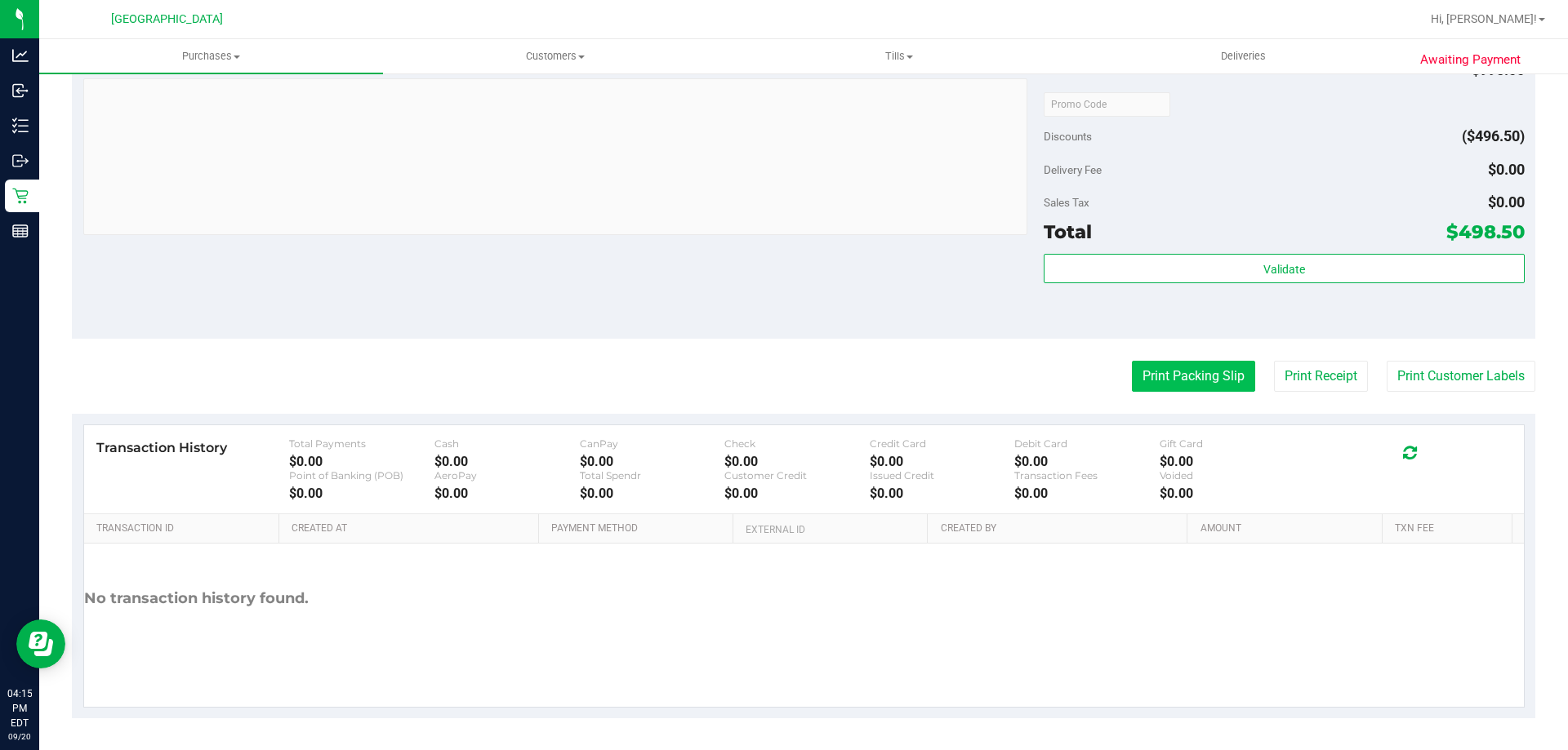
click at [1159, 387] on button "Print Packing Slip" at bounding box center [1192, 376] width 123 height 31
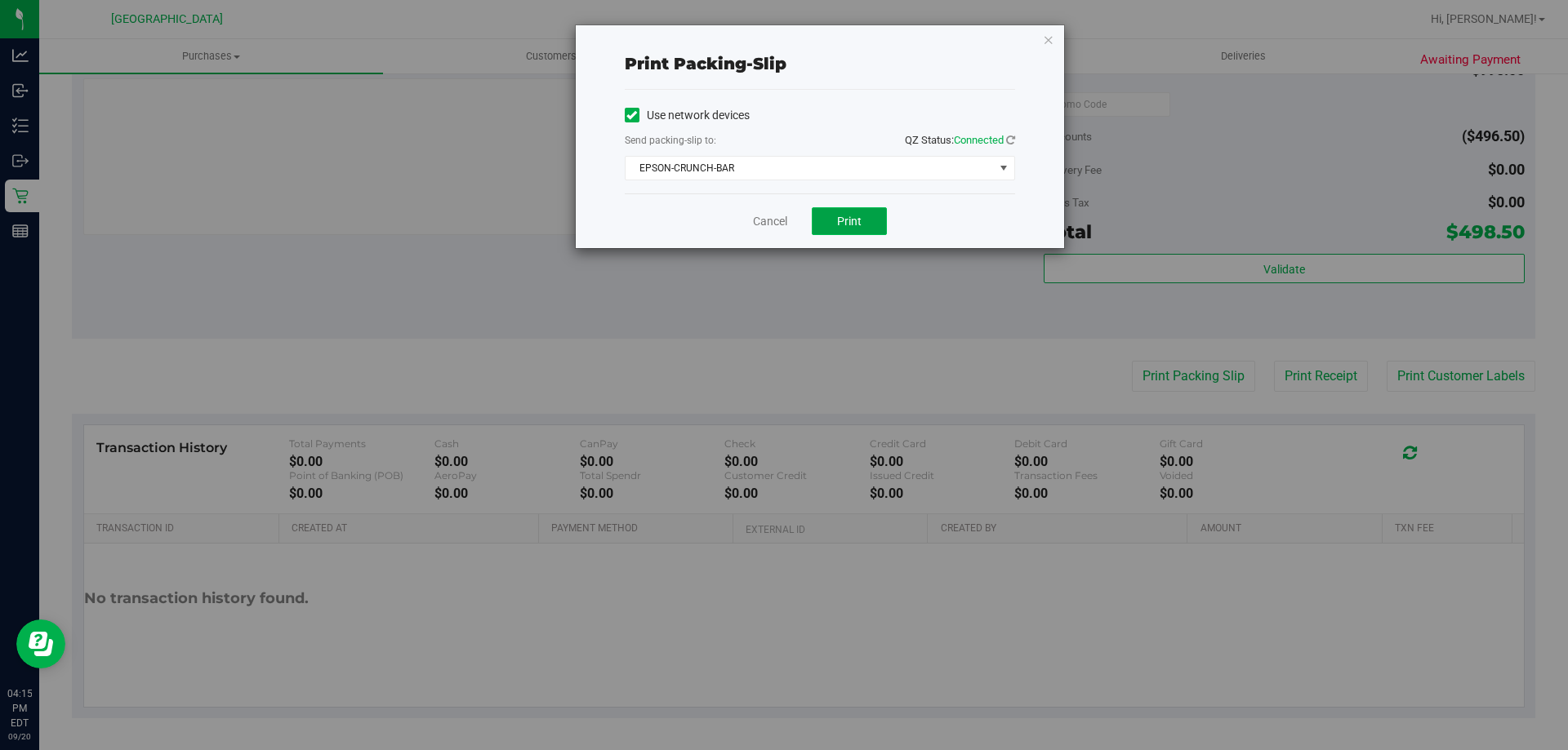
click at [834, 231] on button "Print" at bounding box center [849, 221] width 75 height 27
click at [780, 200] on div "Cancel Print" at bounding box center [820, 221] width 390 height 55
click at [783, 216] on link "Cancel" at bounding box center [770, 221] width 35 height 17
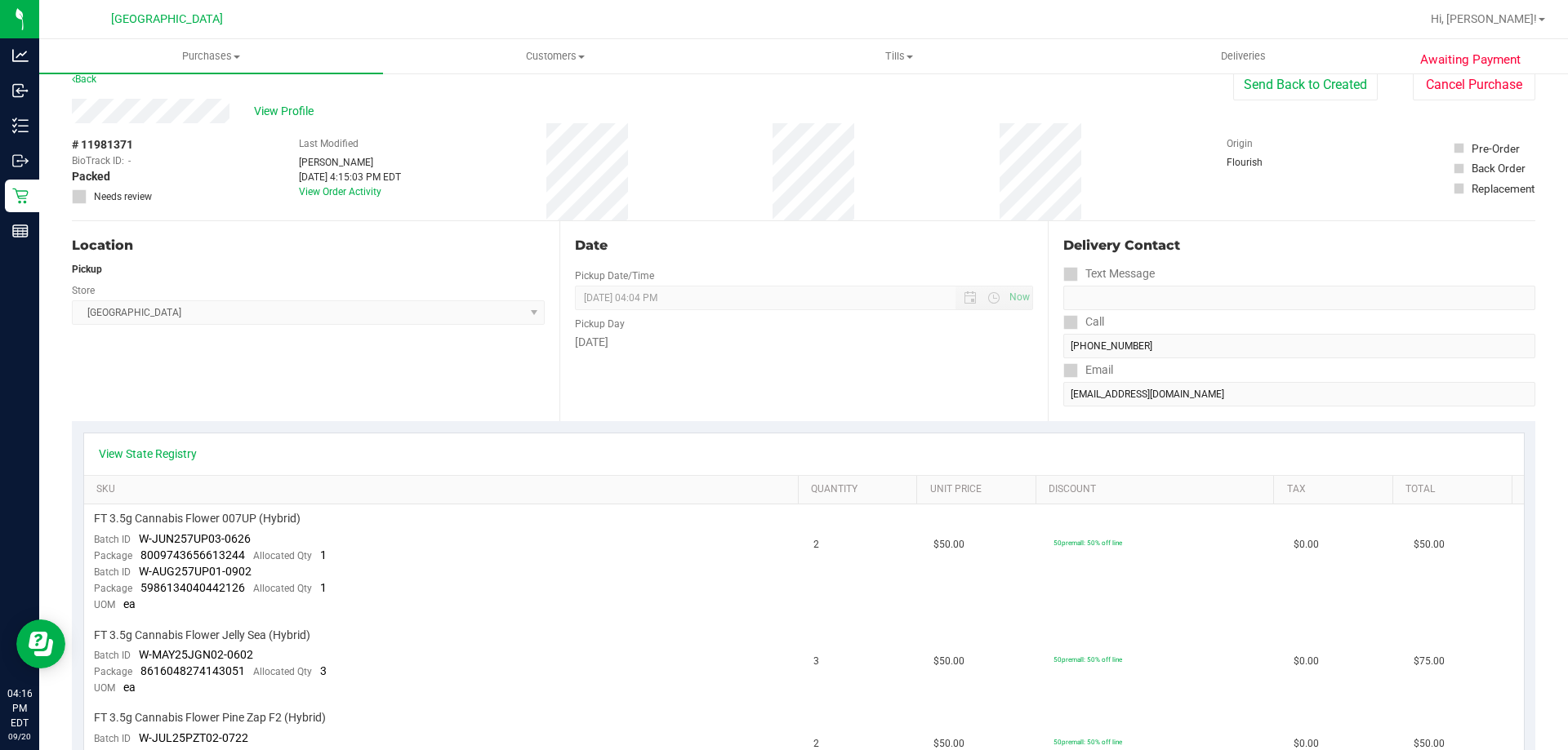
scroll to position [0, 0]
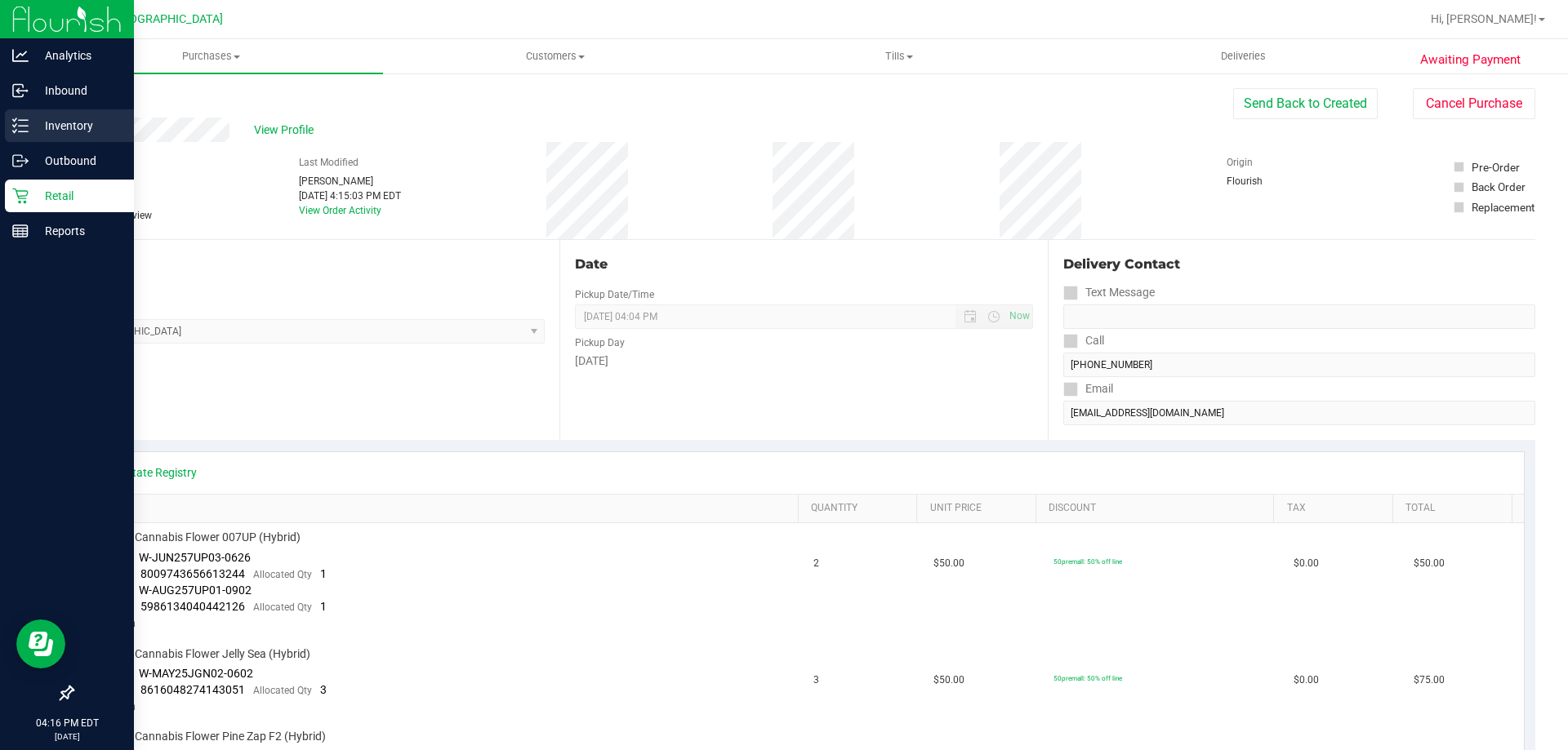
click at [19, 126] on line at bounding box center [24, 126] width 9 height 0
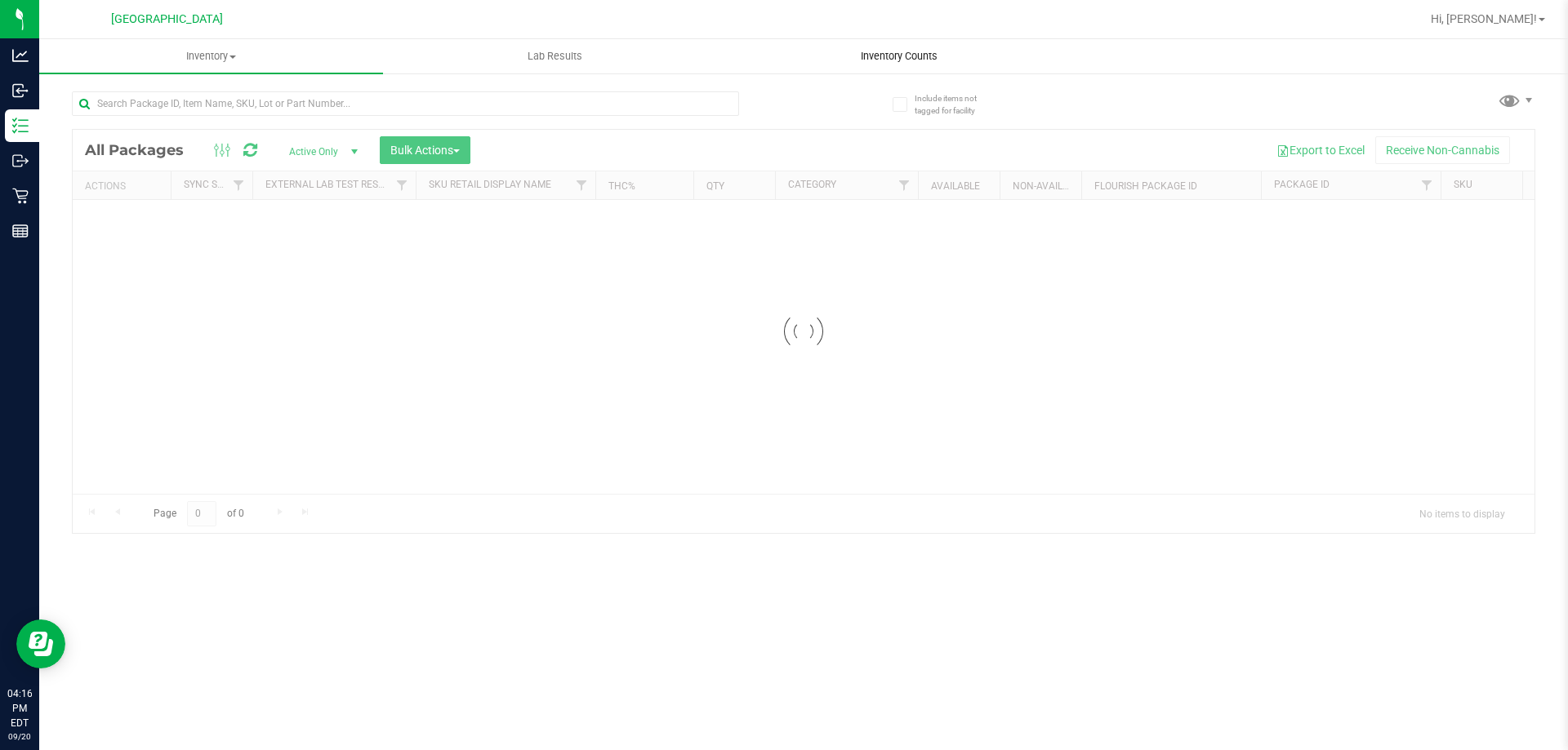
click at [927, 42] on uib-tab-heading "Inventory Counts" at bounding box center [898, 57] width 342 height 33
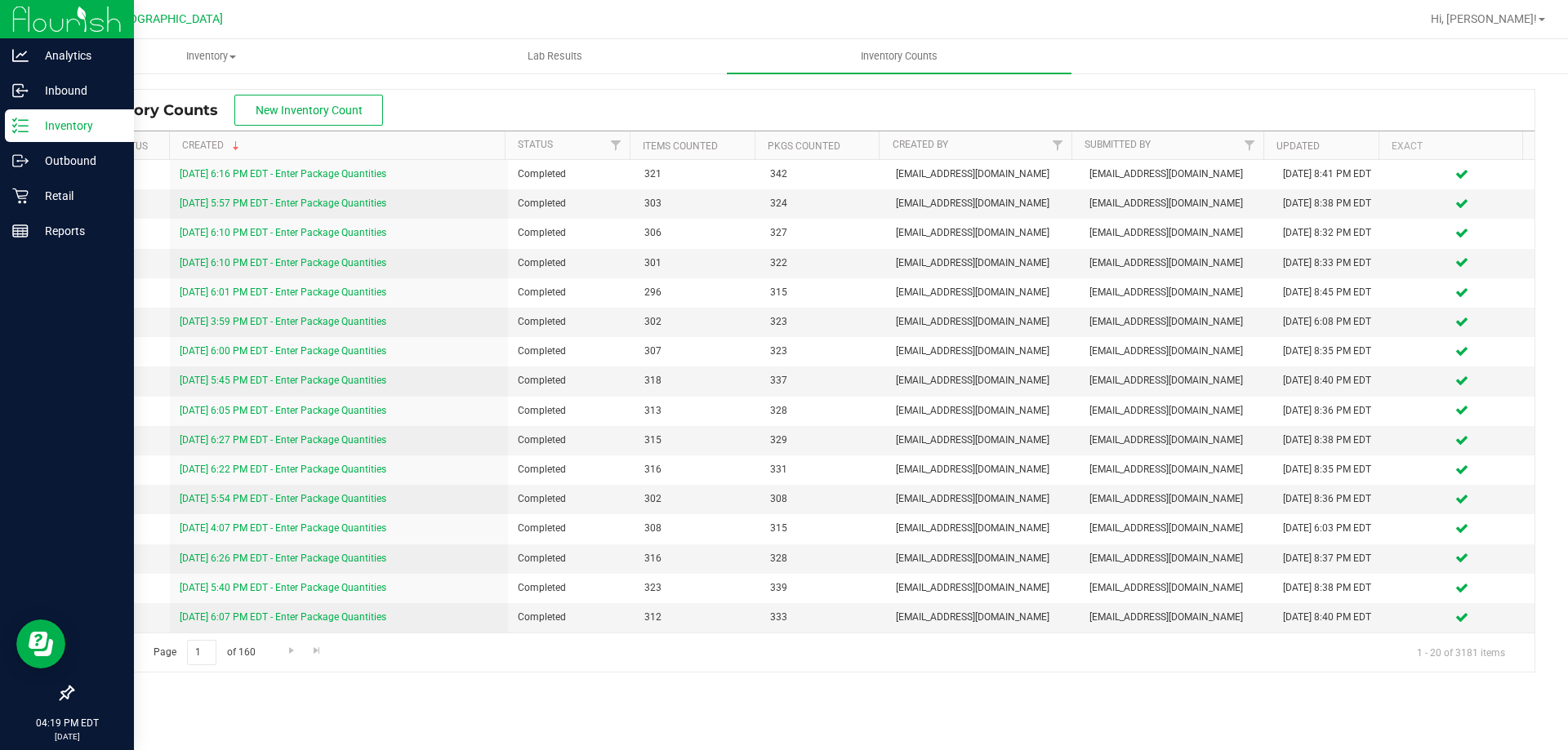
click at [35, 134] on p "Inventory" at bounding box center [77, 125] width 98 height 19
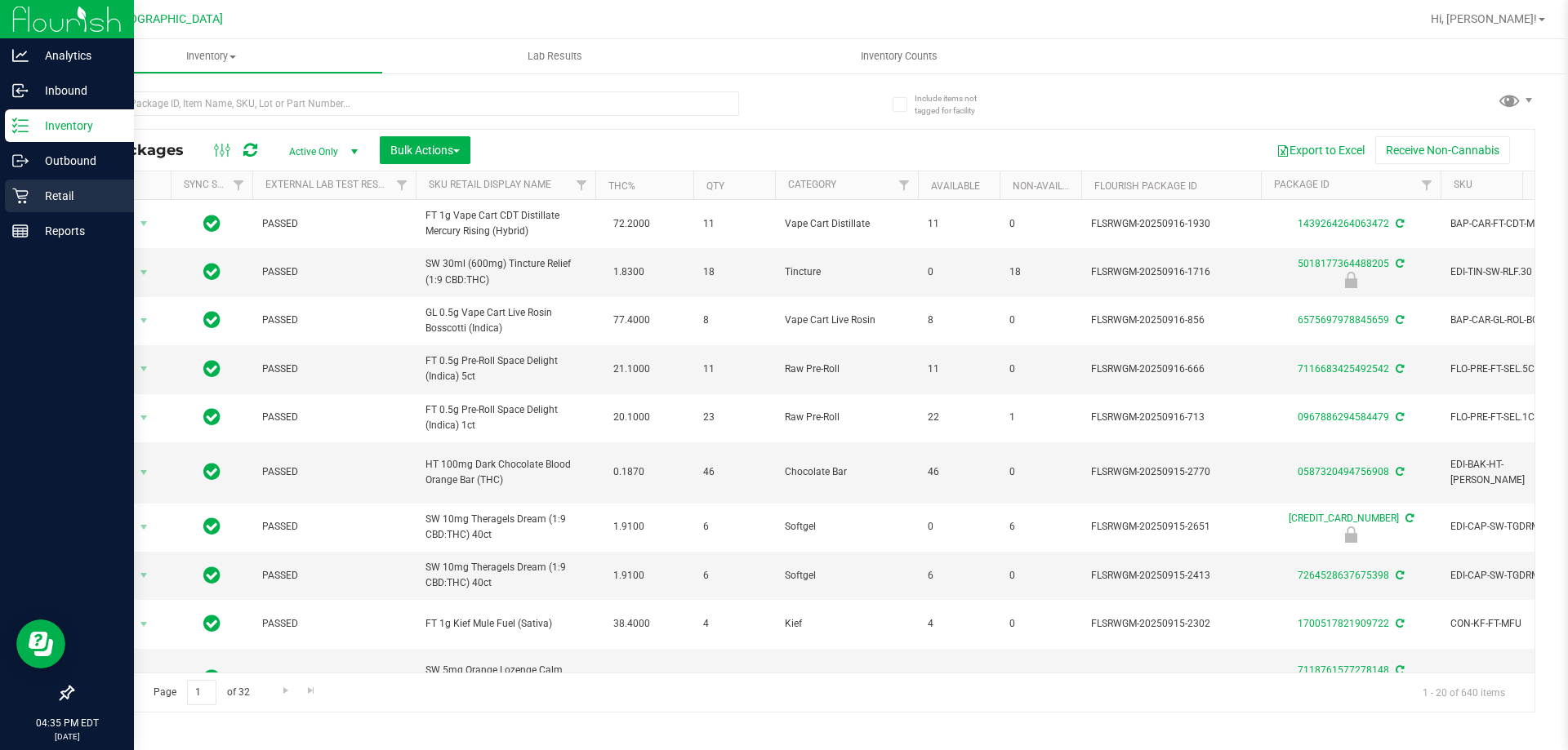
click at [25, 201] on icon at bounding box center [19, 196] width 15 height 15
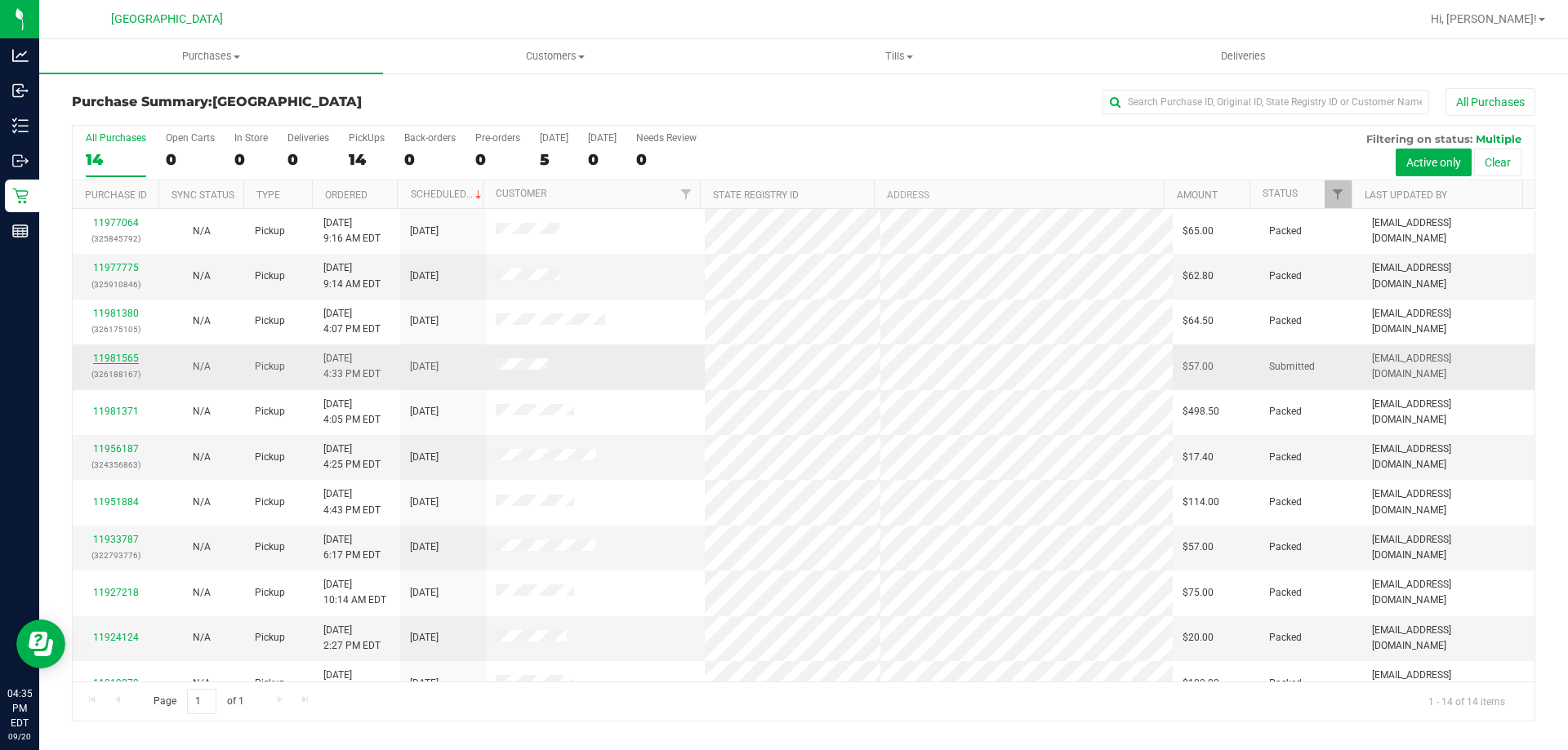
click at [110, 364] on link "11981565" at bounding box center [116, 358] width 46 height 12
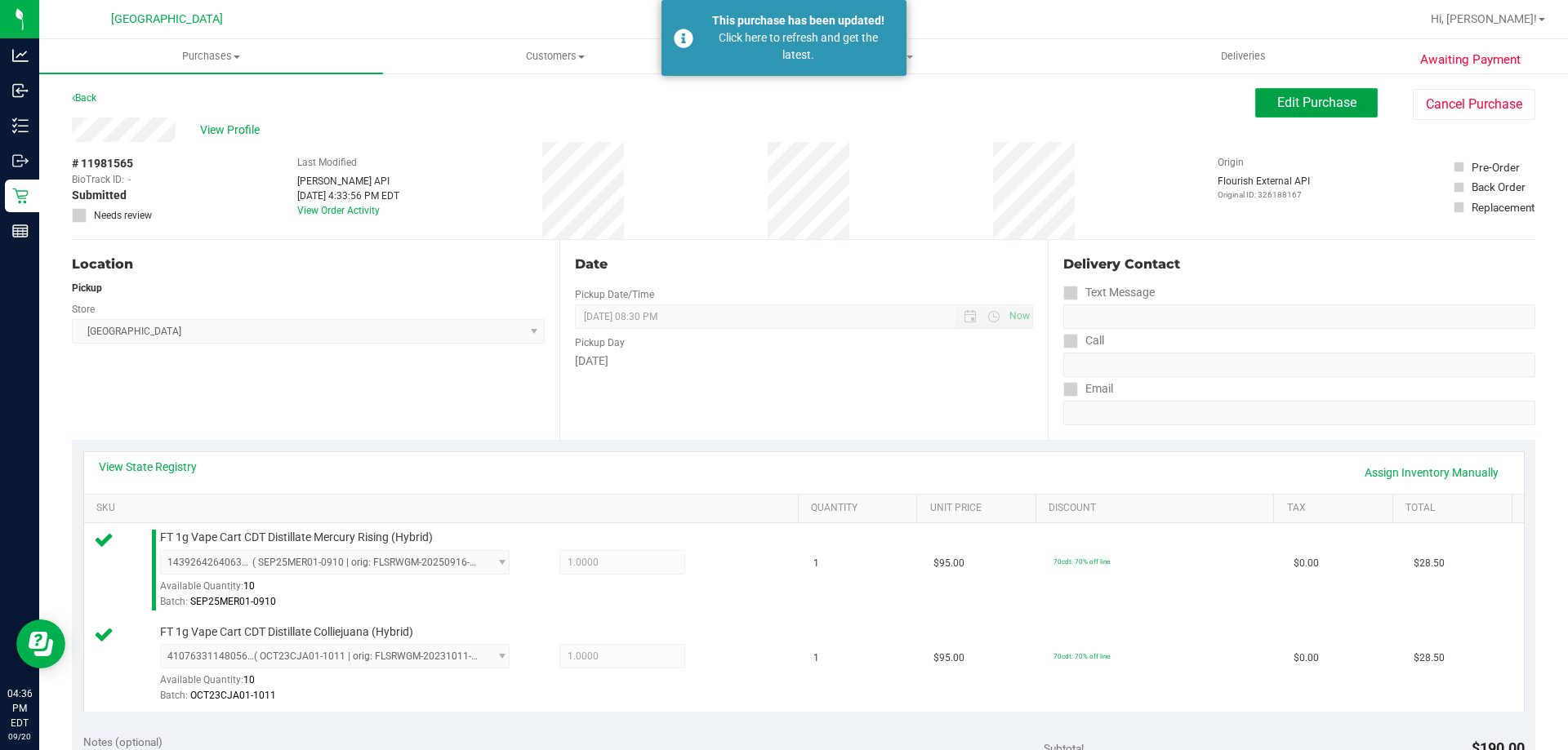
click at [1290, 106] on span "Edit Purchase" at bounding box center [1316, 102] width 79 height 15
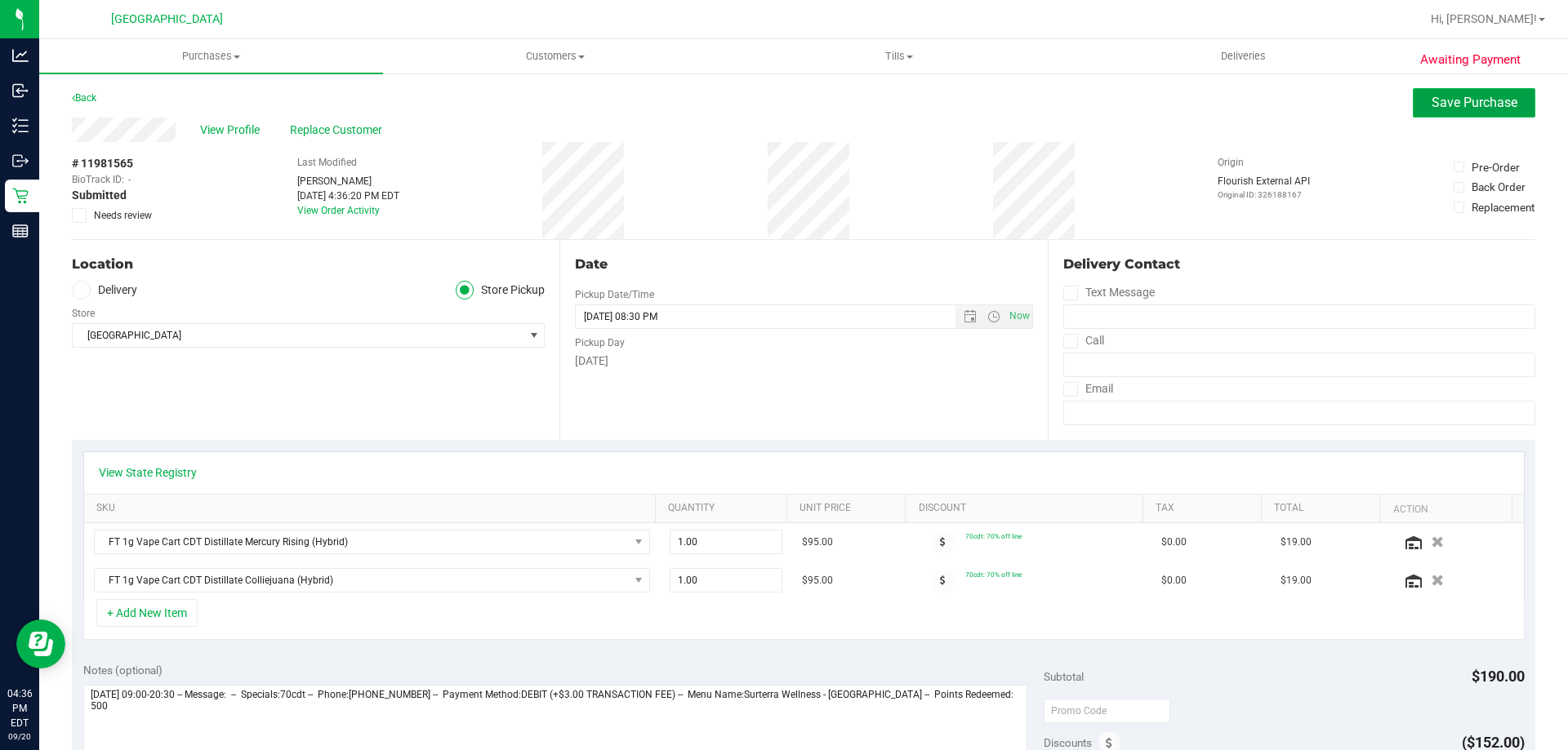
click at [1413, 117] on button "Save Purchase" at bounding box center [1474, 103] width 122 height 29
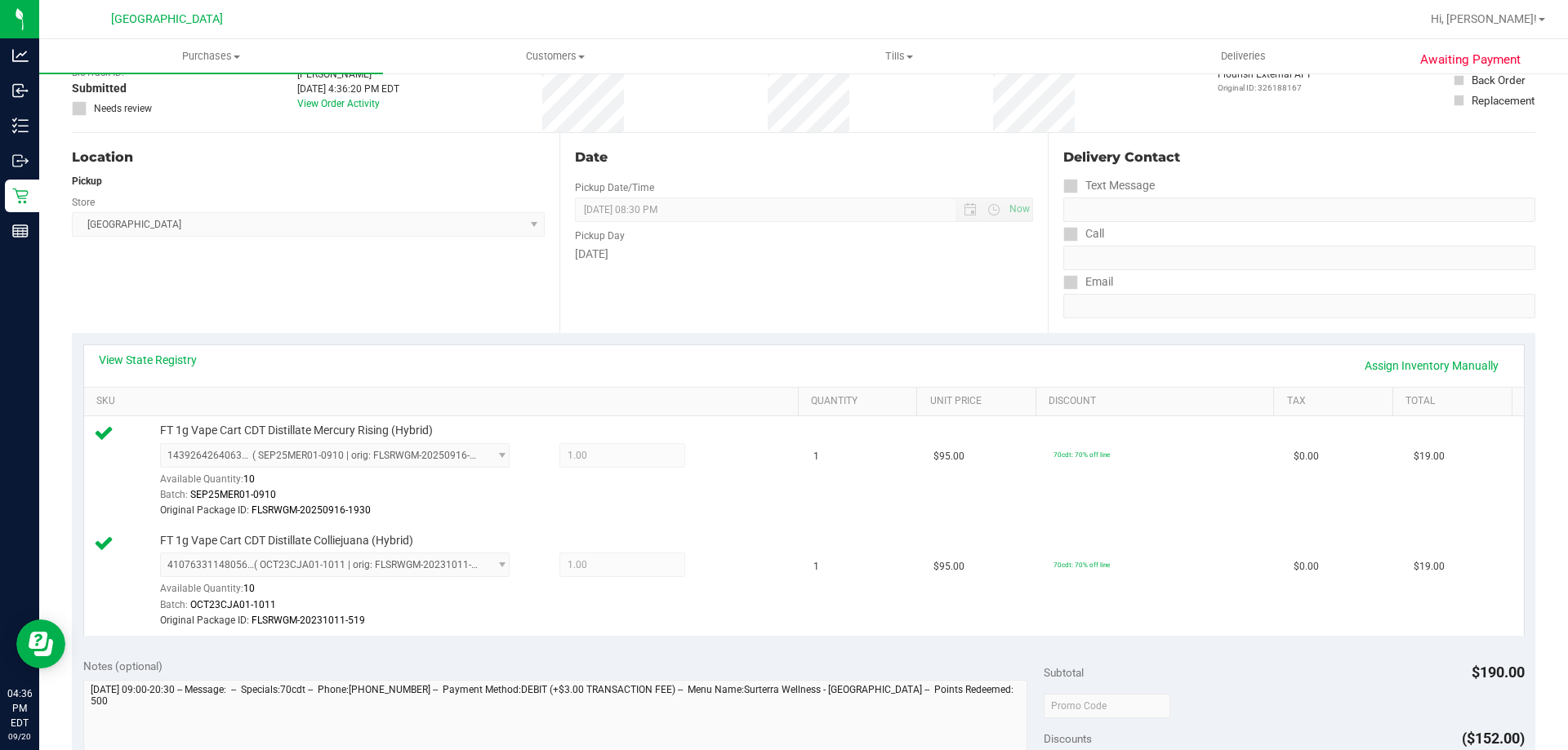
scroll to position [489, 0]
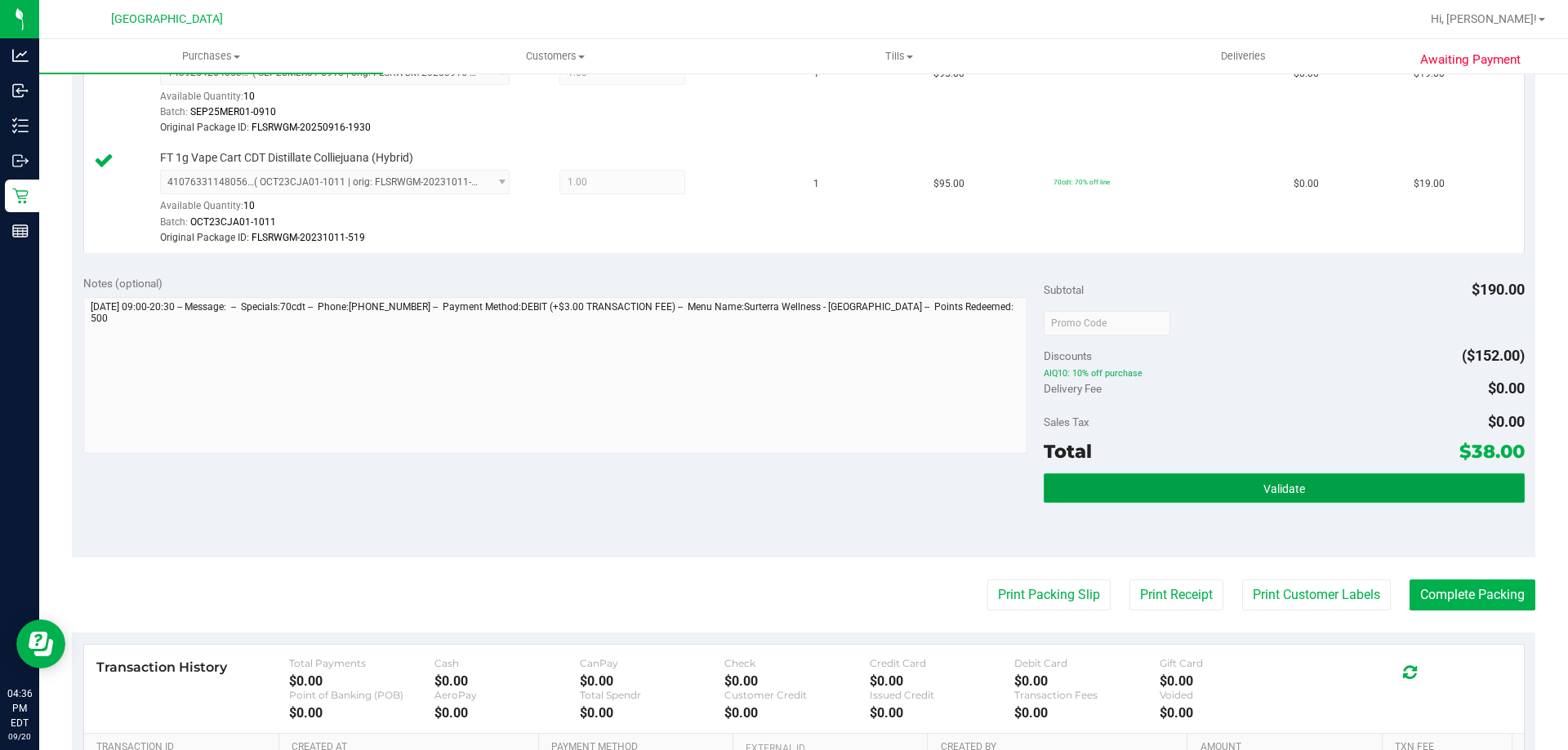
click at [1379, 496] on button "Validate" at bounding box center [1284, 488] width 480 height 29
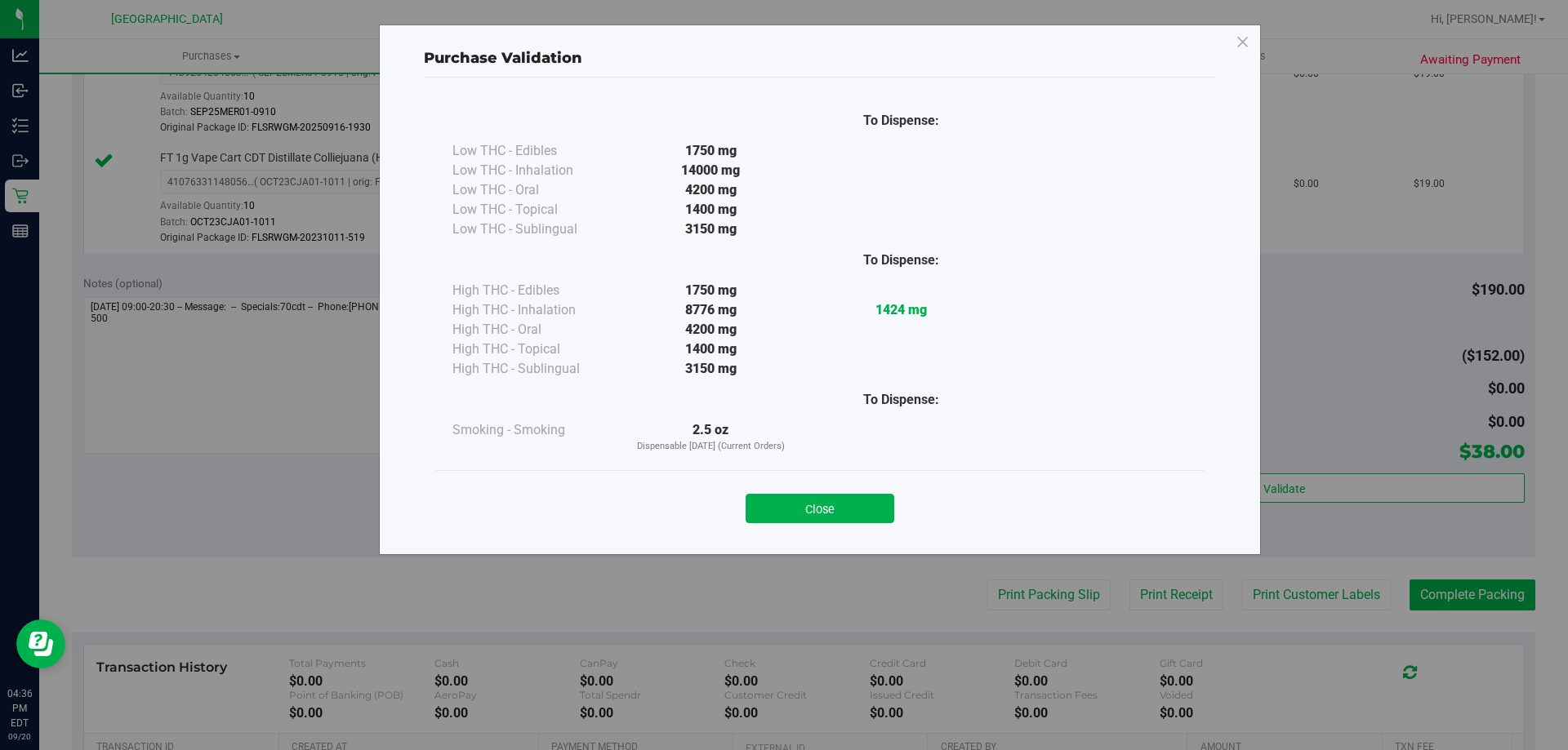
click at [840, 530] on div "Close" at bounding box center [820, 503] width 768 height 67
click at [835, 505] on button "Close" at bounding box center [820, 509] width 149 height 29
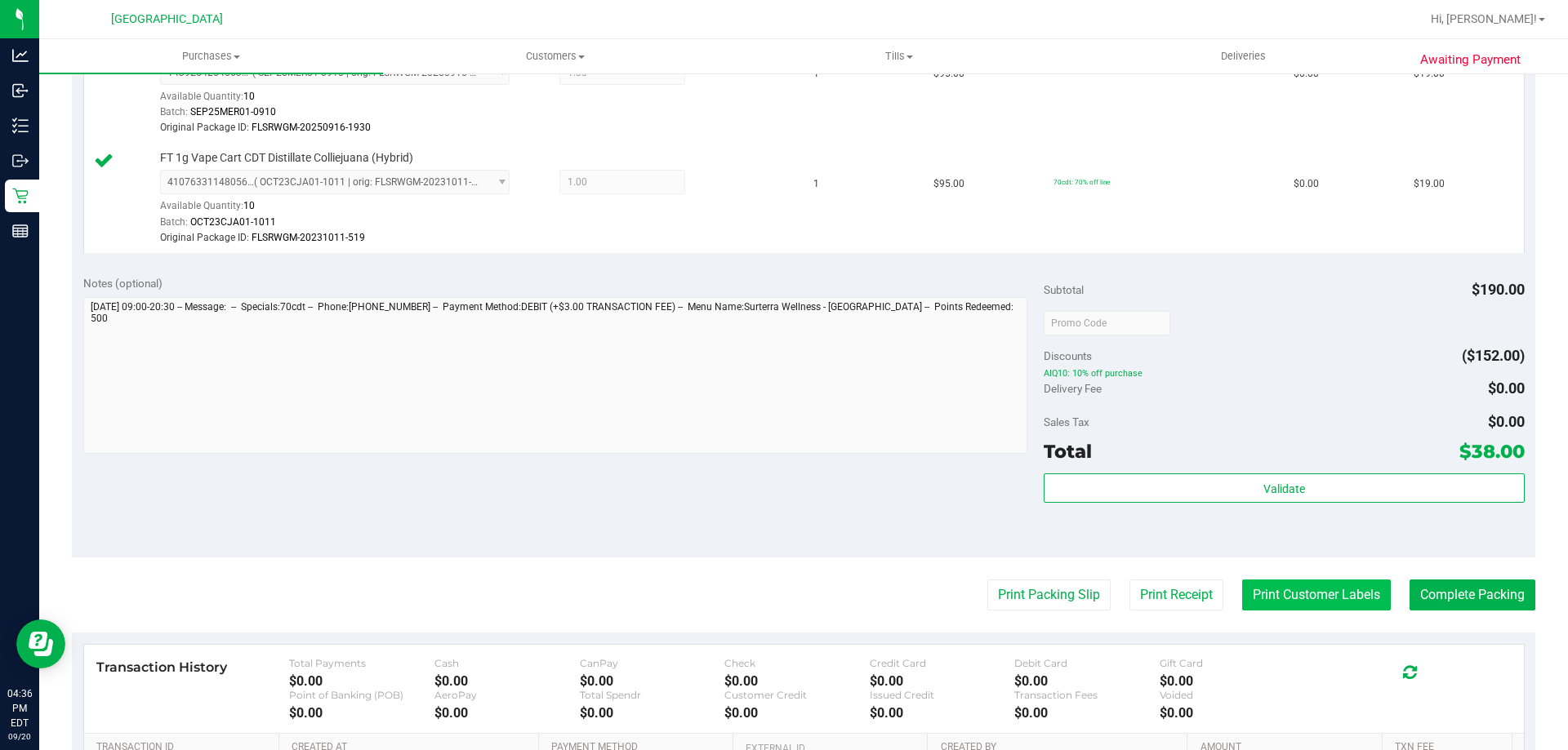
click at [1264, 595] on button "Print Customer Labels" at bounding box center [1315, 595] width 149 height 31
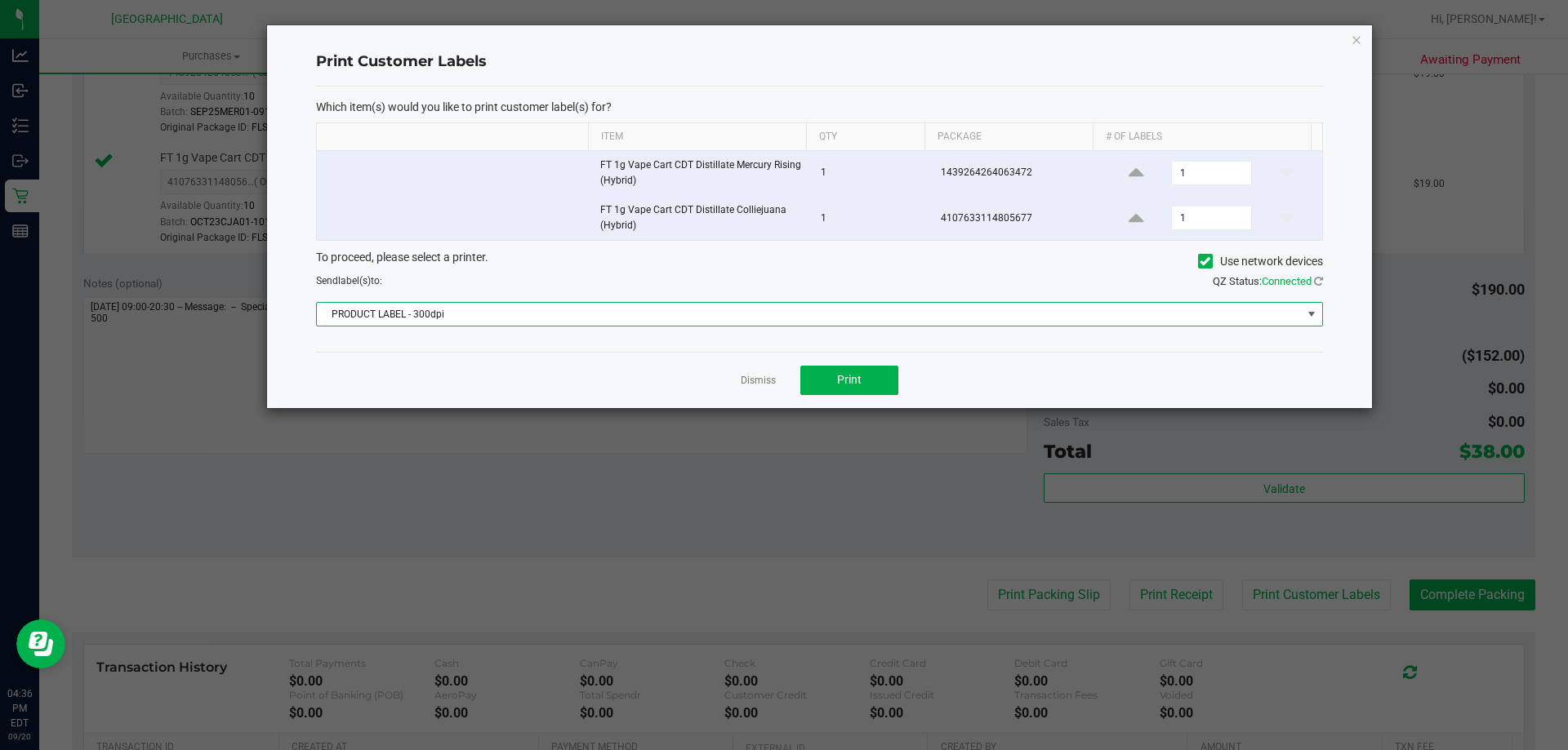
click at [786, 320] on span "PRODUCT LABEL - 300dpi" at bounding box center [810, 313] width 985 height 23
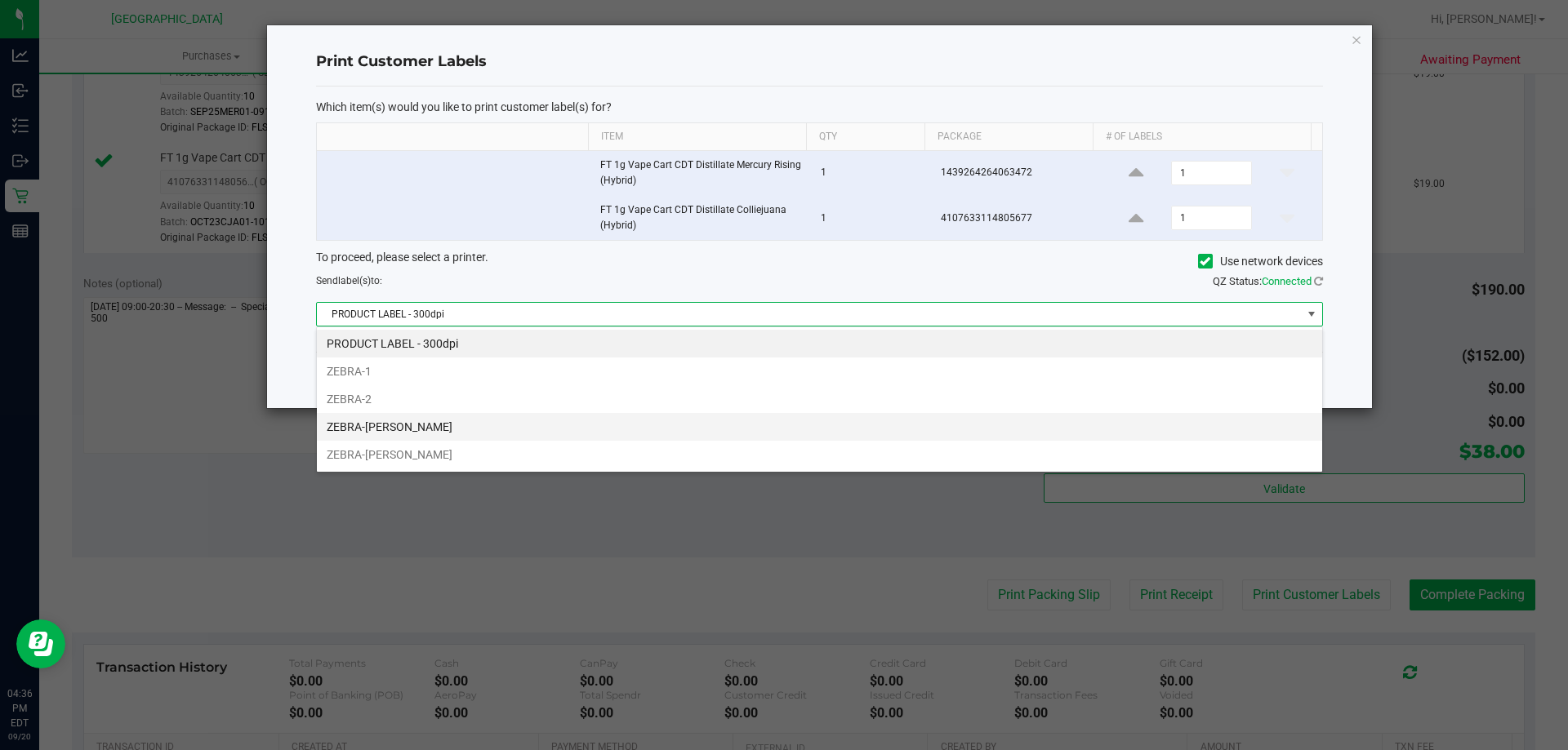
scroll to position [25, 1006]
click at [461, 434] on li "ZEBRA-[PERSON_NAME]" at bounding box center [820, 426] width 1006 height 27
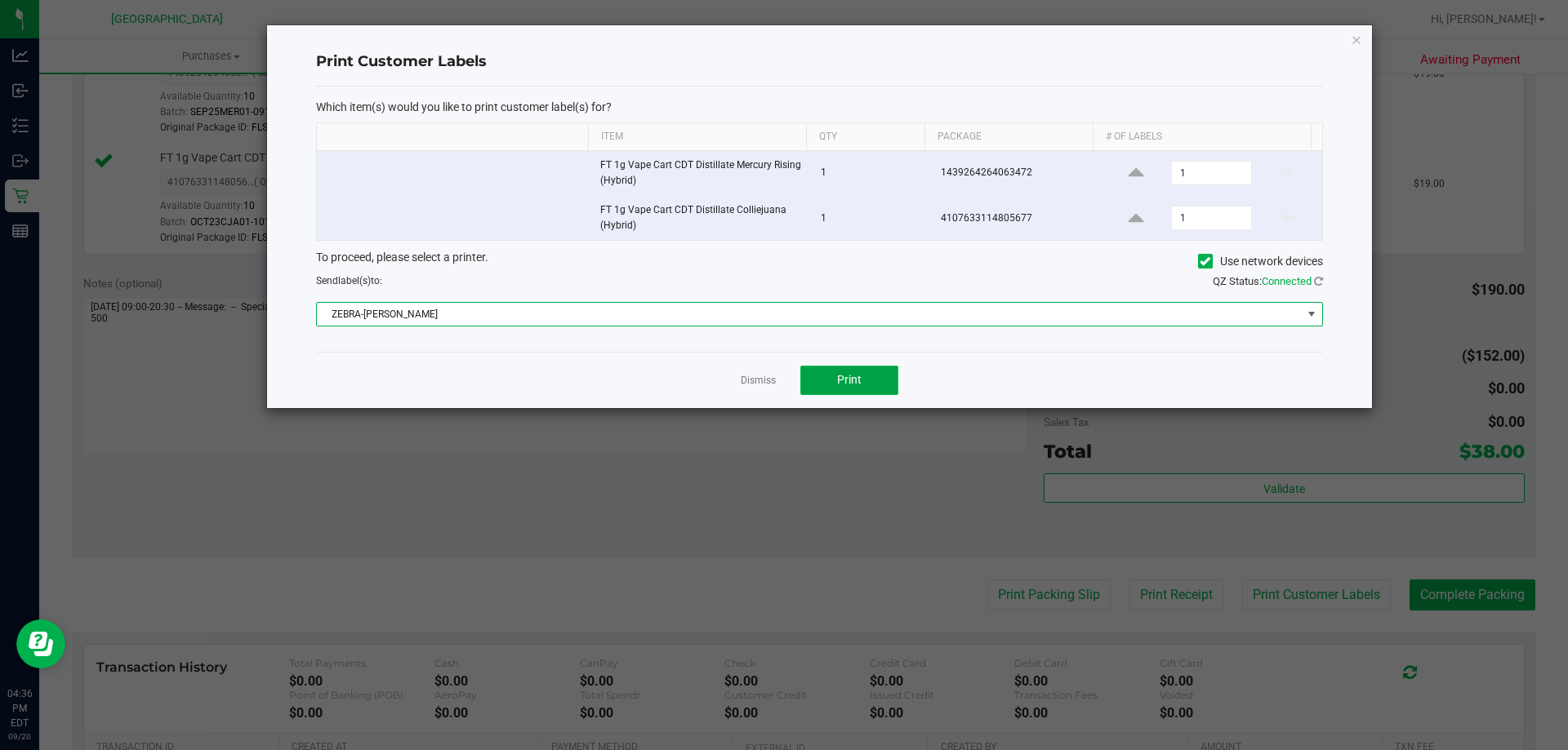
click at [830, 380] on button "Print" at bounding box center [849, 380] width 98 height 29
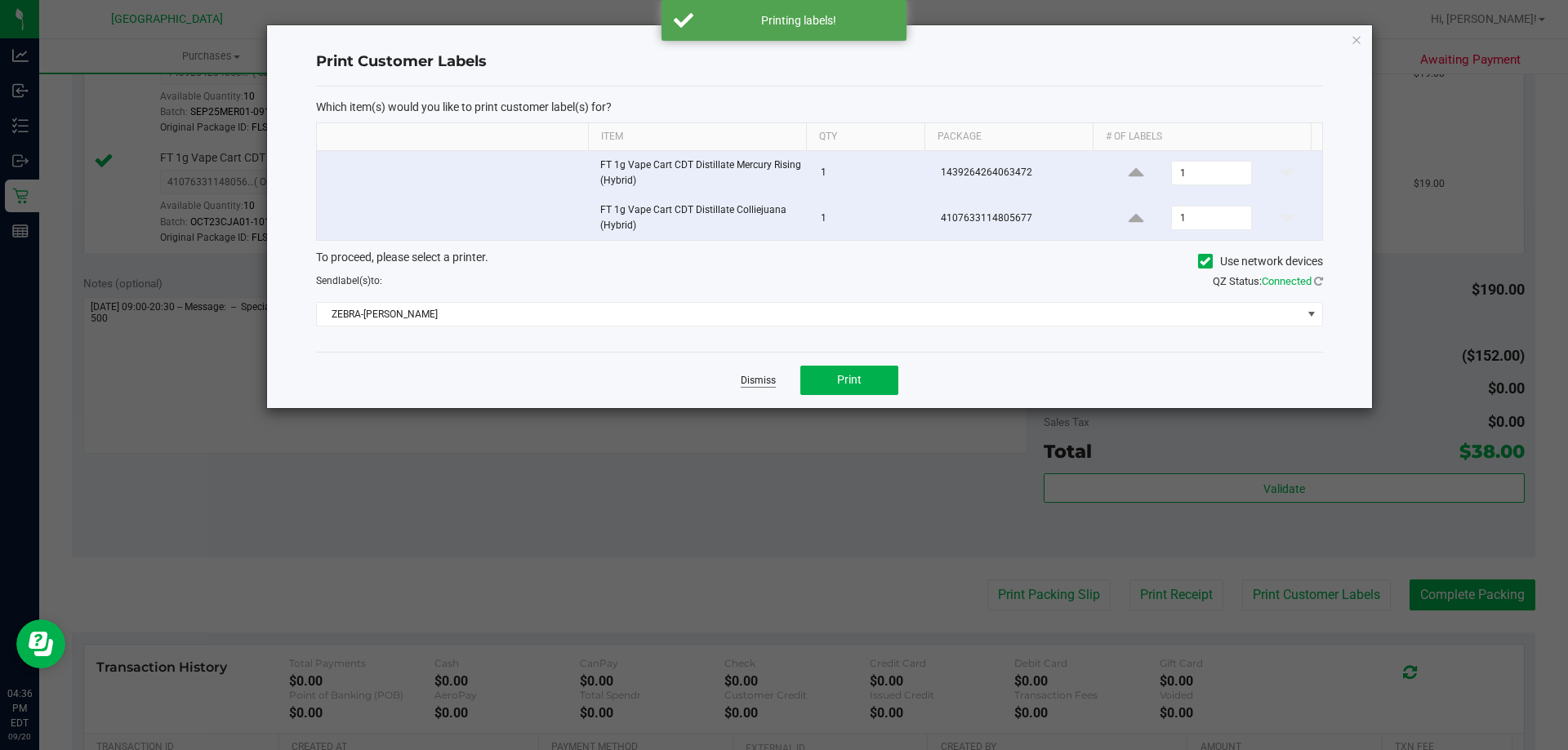
click at [756, 379] on link "Dismiss" at bounding box center [758, 380] width 36 height 14
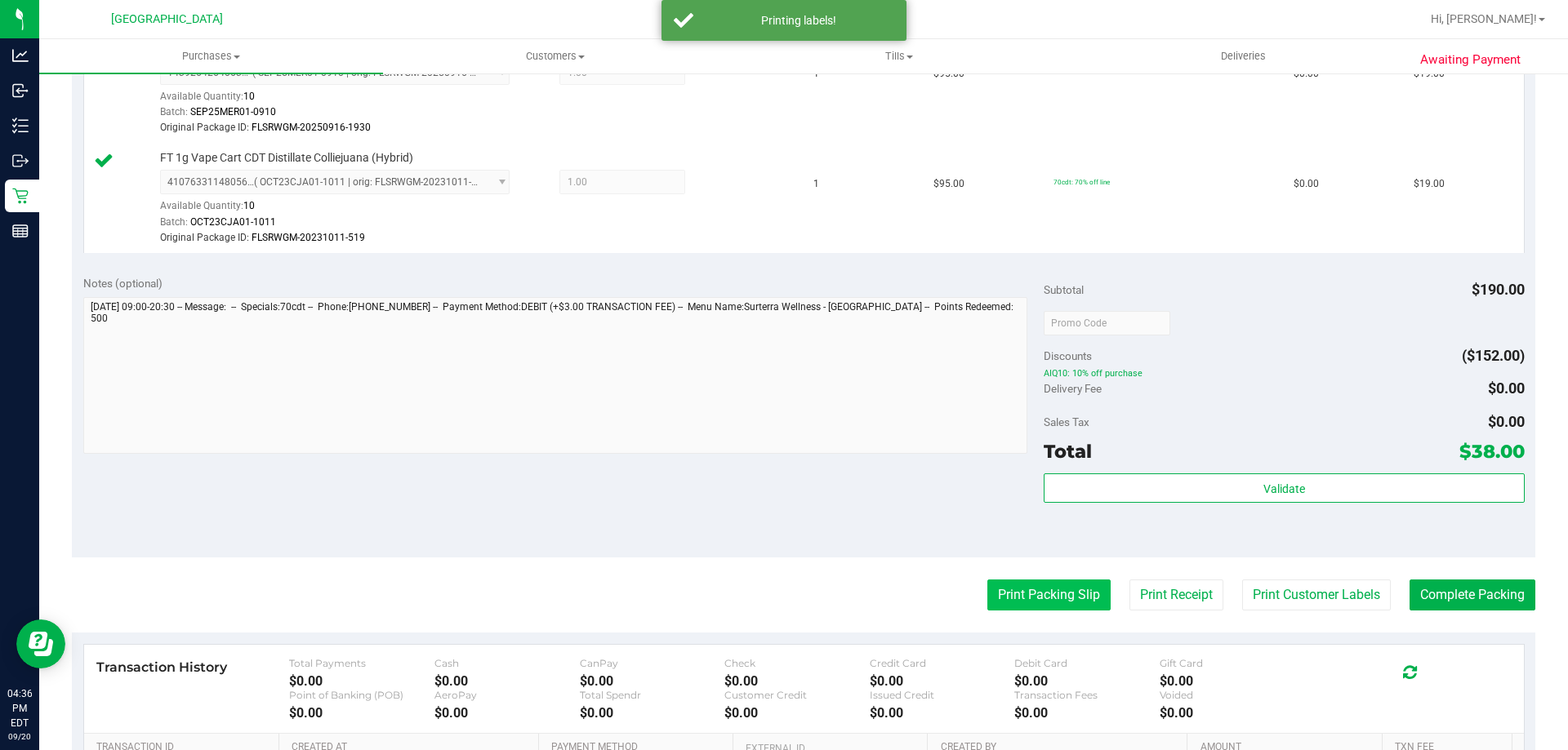
click at [1063, 607] on button "Print Packing Slip" at bounding box center [1048, 595] width 123 height 31
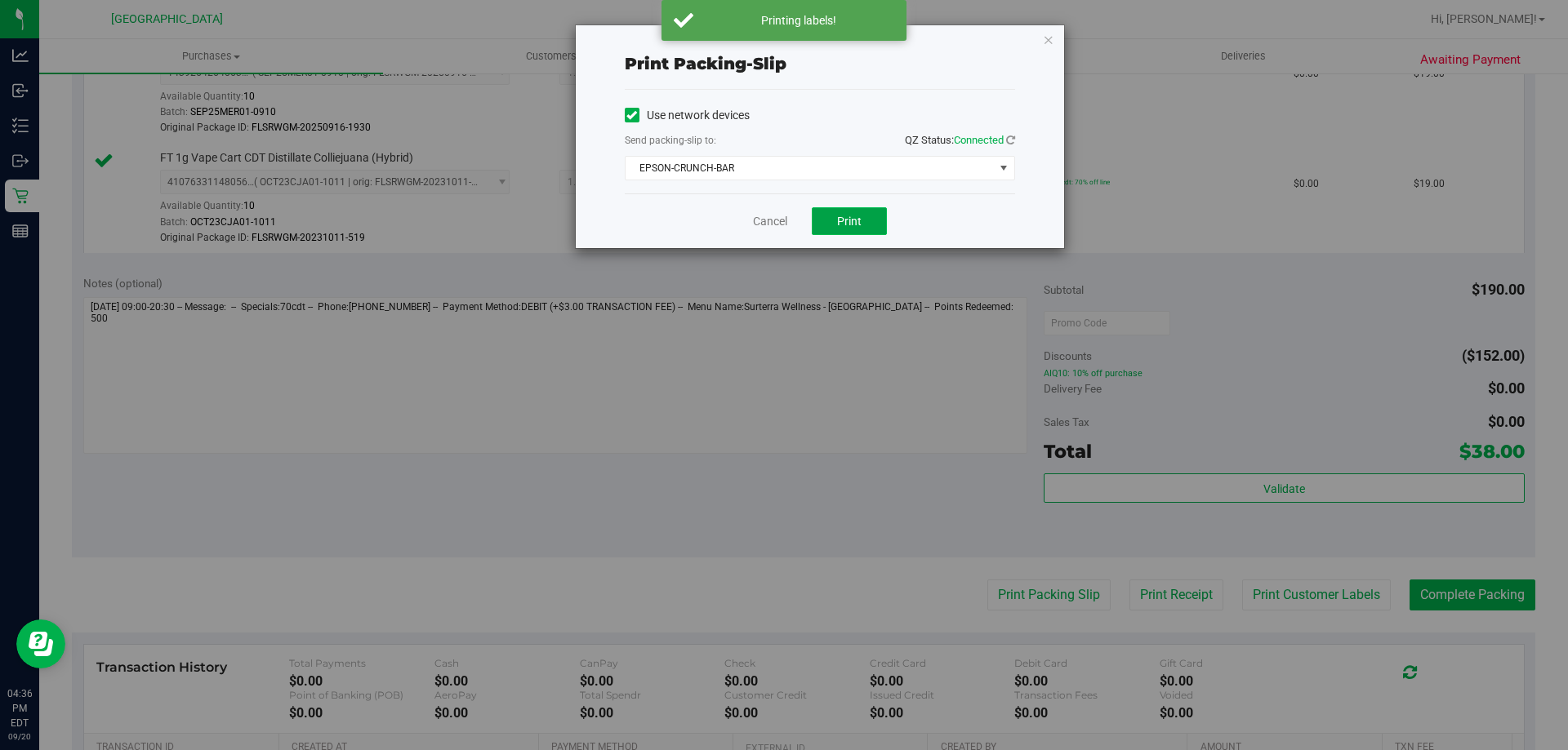
click at [840, 218] on span "Print" at bounding box center [849, 221] width 25 height 13
click at [778, 226] on link "Cancel" at bounding box center [770, 221] width 35 height 17
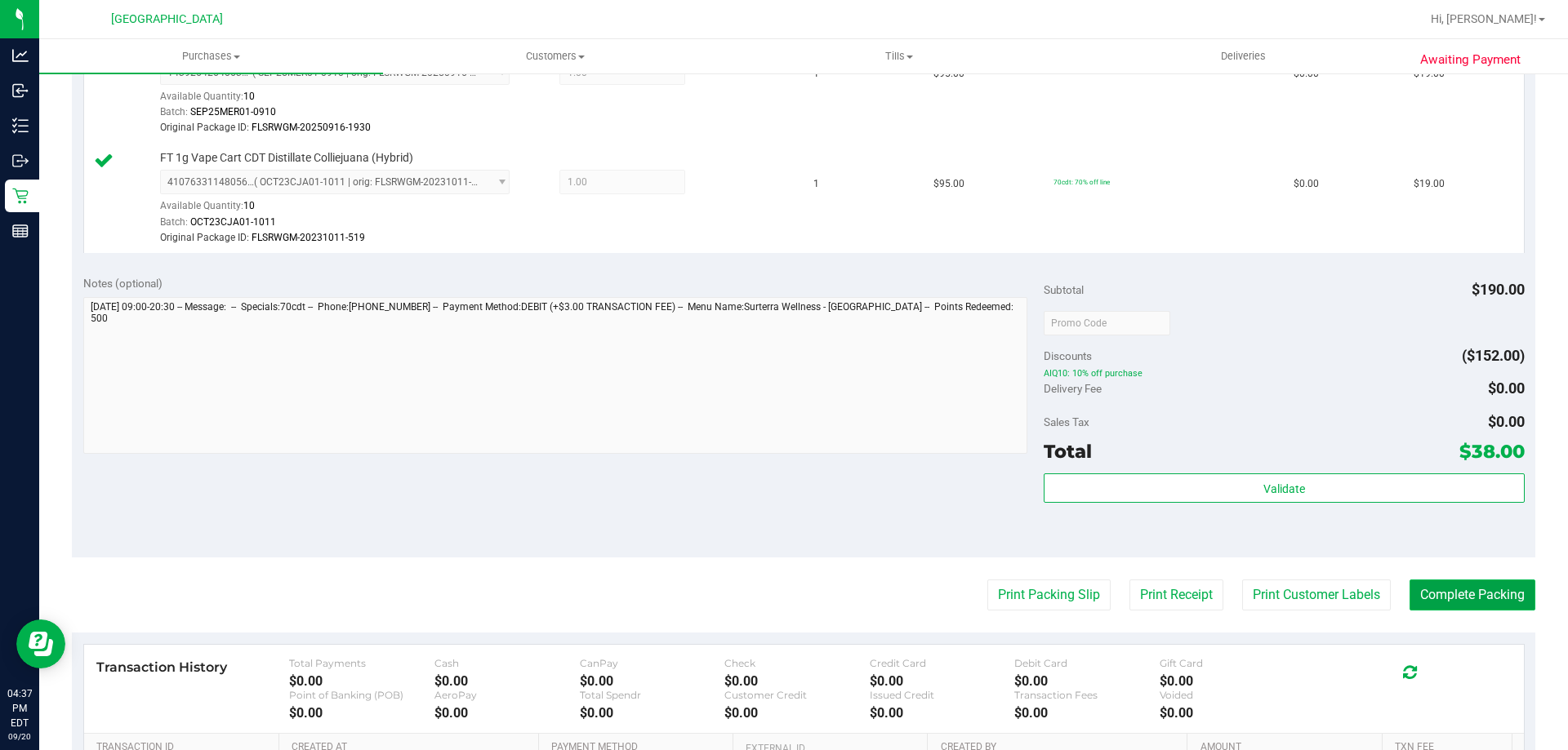
click at [1437, 580] on button "Complete Packing" at bounding box center [1472, 595] width 126 height 31
